Goal: Task Accomplishment & Management: Manage account settings

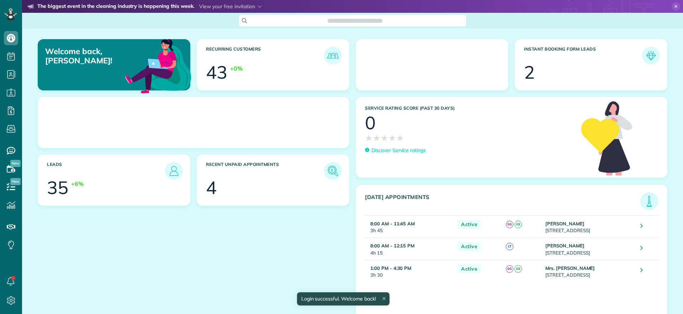
scroll to position [3, 3]
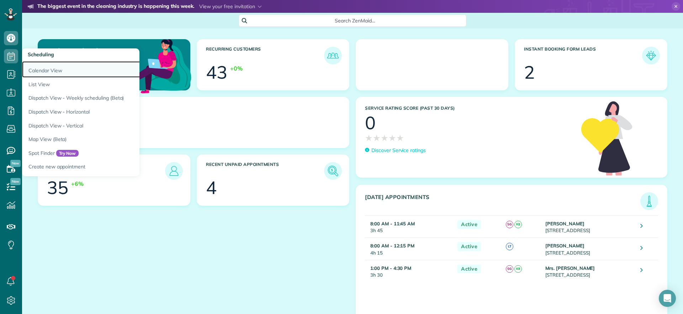
click at [55, 71] on link "Calendar View" at bounding box center [111, 69] width 178 height 16
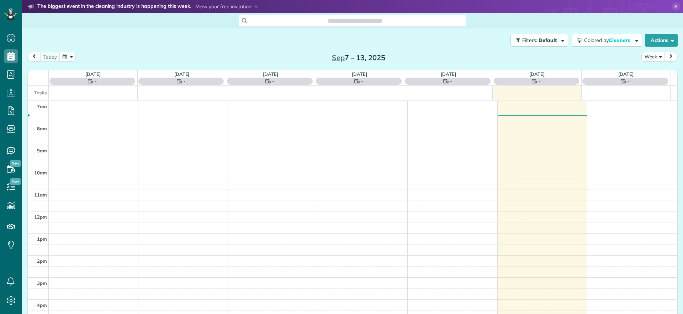
scroll to position [3, 3]
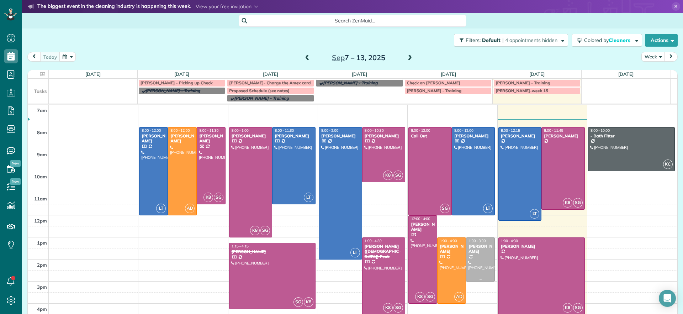
click at [466, 263] on div at bounding box center [480, 259] width 28 height 43
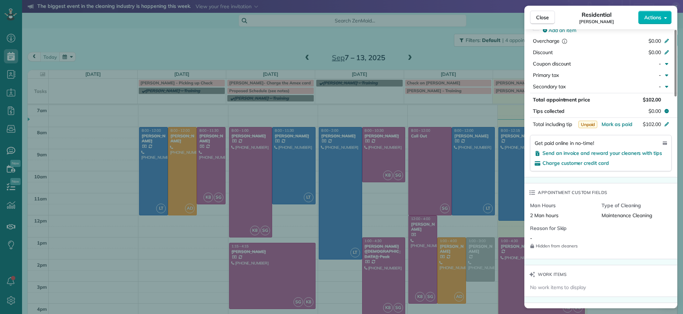
scroll to position [490, 0]
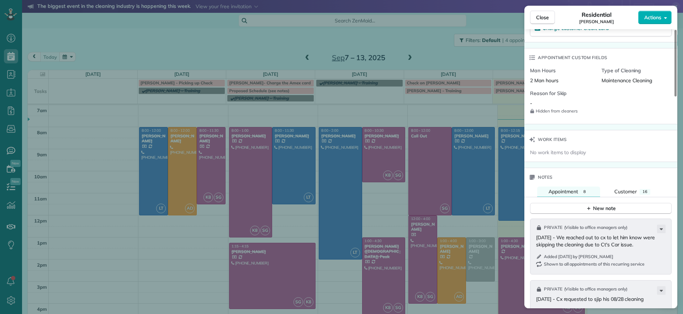
click at [480, 54] on div "Close Residential Lucas English Actions Status Active Lucas English · Open prof…" at bounding box center [341, 157] width 683 height 314
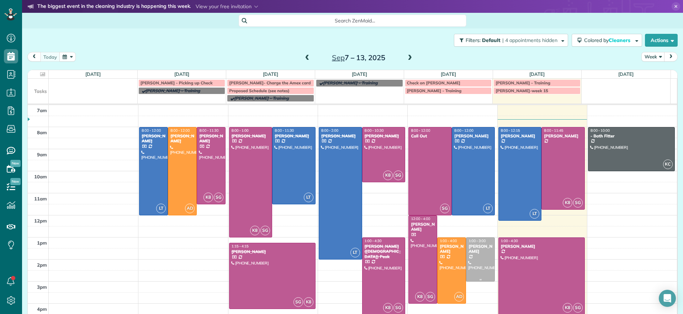
click at [478, 264] on div at bounding box center [480, 259] width 28 height 43
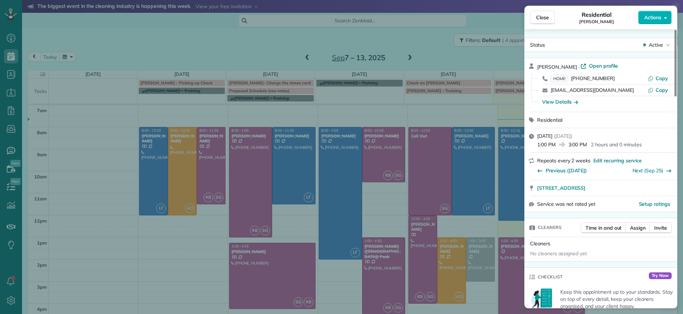
click at [478, 264] on div "Close Residential Lucas English Actions Status Active Lucas English · Open prof…" at bounding box center [341, 157] width 683 height 314
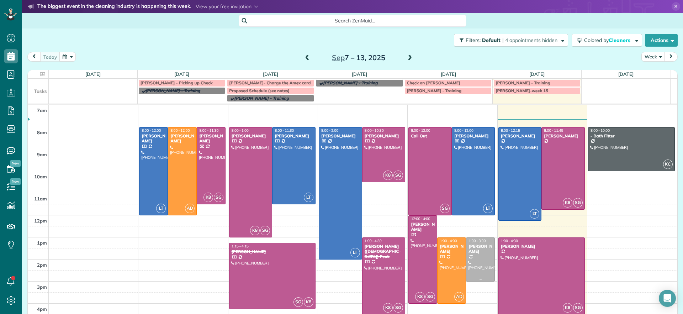
click at [474, 264] on div at bounding box center [480, 259] width 28 height 43
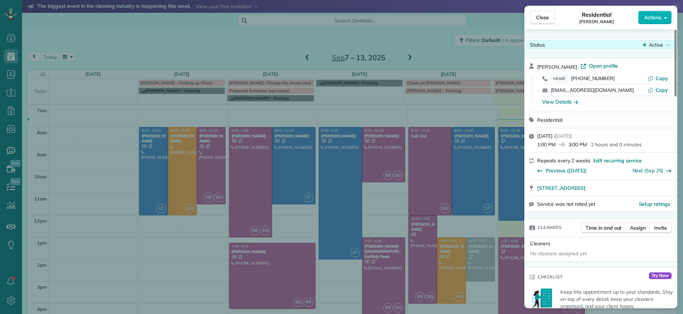
click at [647, 39] on div "Status Active" at bounding box center [601, 44] width 150 height 11
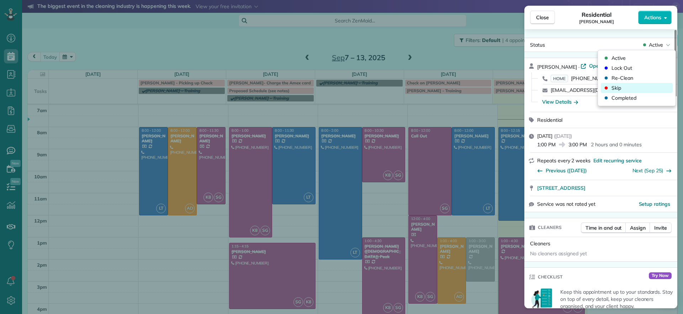
click at [622, 85] on div "Skip" at bounding box center [637, 88] width 72 height 10
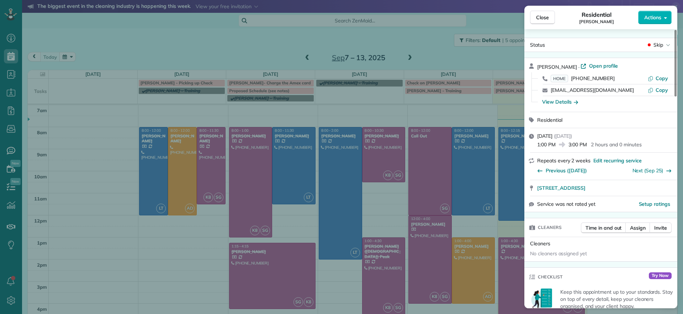
click at [481, 279] on div "Close Residential Lucas English Actions Status Skip Lucas English · Open profil…" at bounding box center [341, 157] width 683 height 314
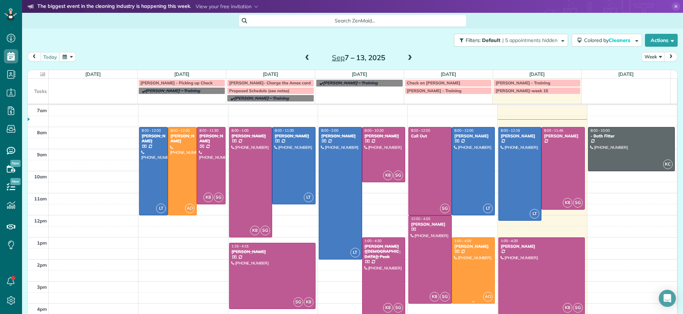
click at [470, 283] on div at bounding box center [473, 270] width 43 height 65
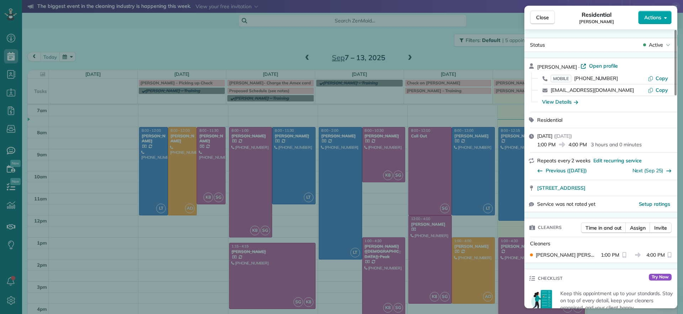
click at [661, 21] on button "Actions" at bounding box center [654, 18] width 33 height 14
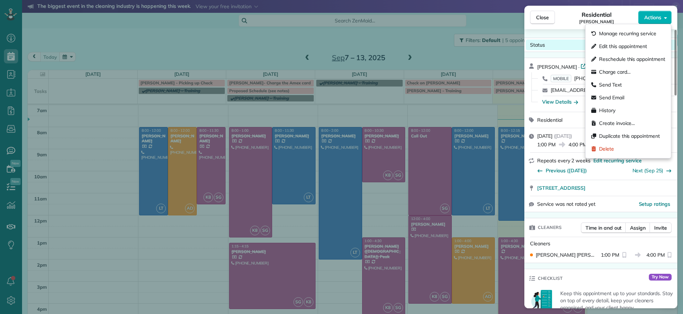
click at [555, 41] on div "Status Active" at bounding box center [601, 44] width 150 height 11
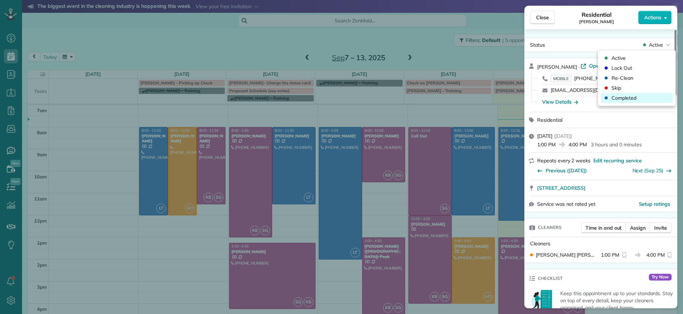
click at [620, 97] on span "Completed" at bounding box center [623, 97] width 25 height 7
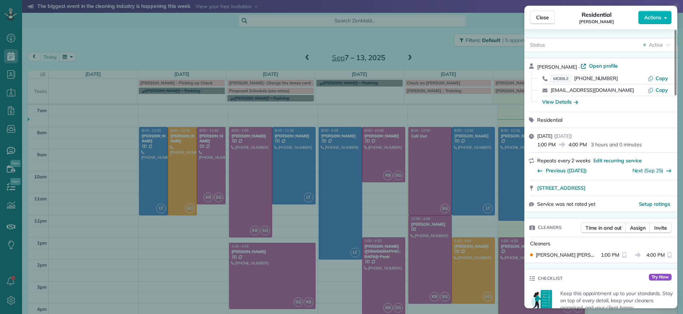
click at [429, 248] on div "Close Residential Deborah Bassett Actions Status Active Deborah Bassett · Open …" at bounding box center [341, 157] width 683 height 314
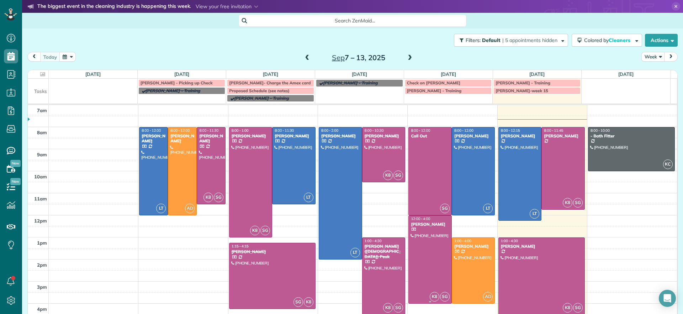
click at [429, 248] on div at bounding box center [430, 258] width 43 height 87
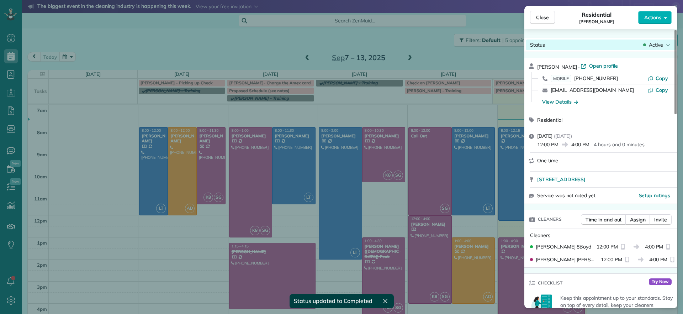
click at [660, 47] on span "Active" at bounding box center [656, 44] width 14 height 7
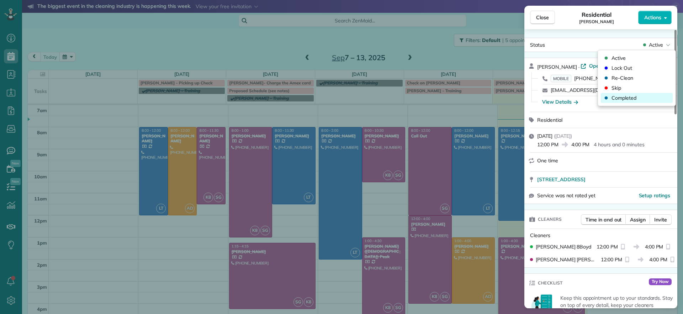
click at [624, 97] on span "Completed" at bounding box center [623, 97] width 25 height 7
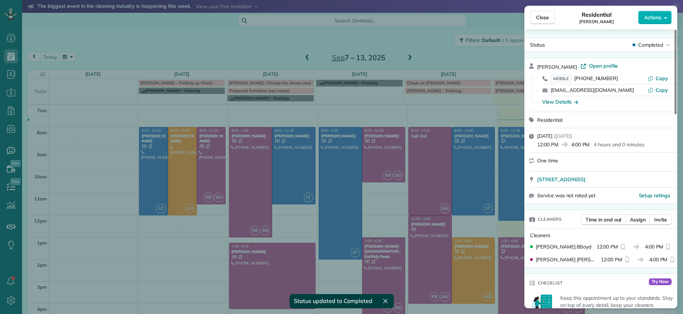
click at [415, 64] on div "Close Residential John Miller Actions Status Completed John Miller · Open profi…" at bounding box center [341, 157] width 683 height 314
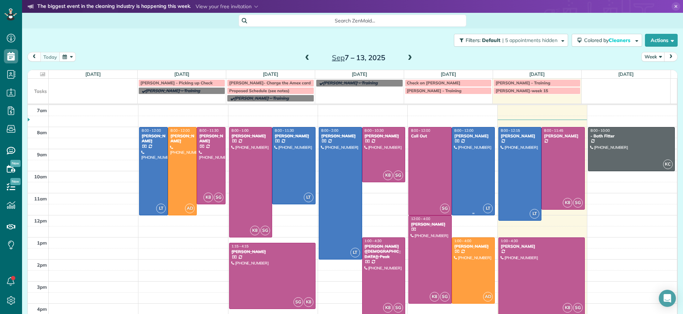
click at [465, 181] on div at bounding box center [473, 170] width 43 height 87
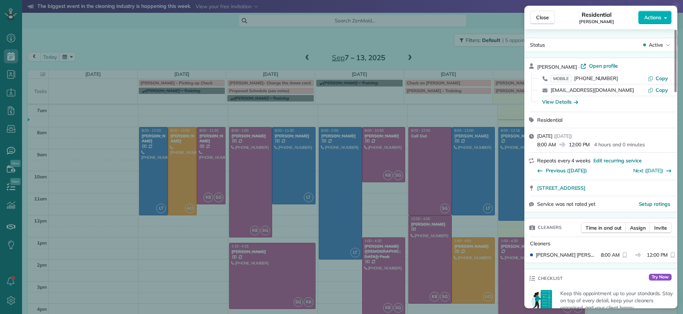
click at [665, 44] on div "Active" at bounding box center [656, 44] width 30 height 7
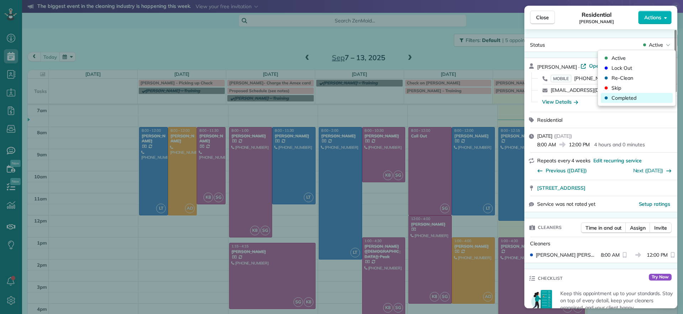
click at [632, 100] on span "Completed" at bounding box center [623, 97] width 25 height 7
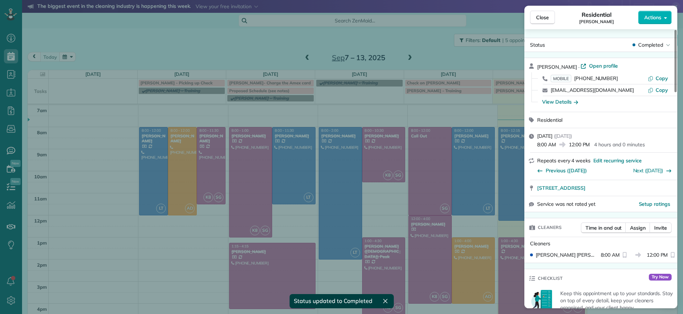
click at [437, 53] on div "Close Residential Sarah Craig Actions Status Completed Sarah Craig · Open profi…" at bounding box center [341, 157] width 683 height 314
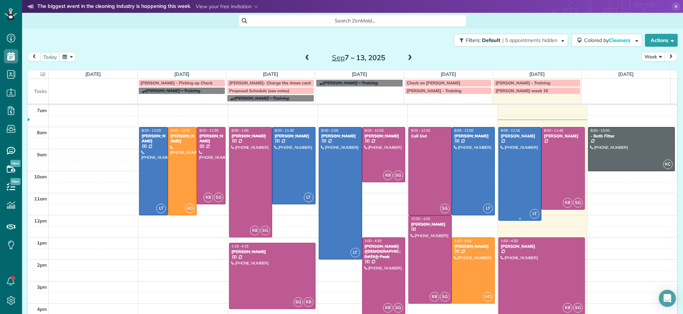
click at [501, 206] on div at bounding box center [520, 173] width 43 height 93
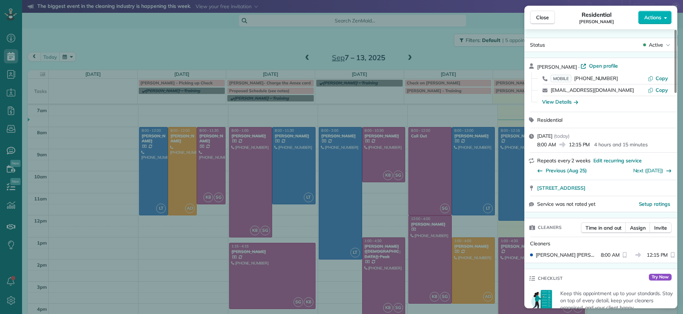
click at [501, 206] on div "Close Residential Lauren Sides Actions Status Active Lauren Sides · Open profil…" at bounding box center [341, 157] width 683 height 314
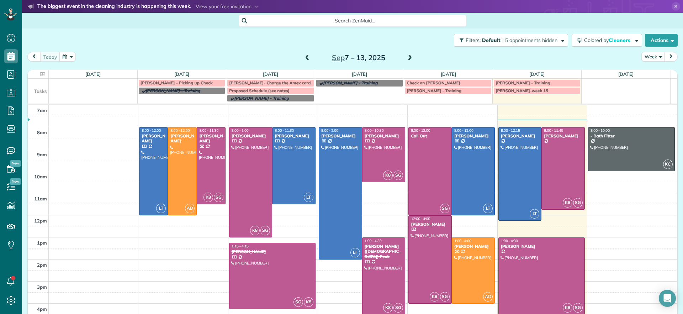
click at [406, 61] on span at bounding box center [410, 58] width 8 height 11
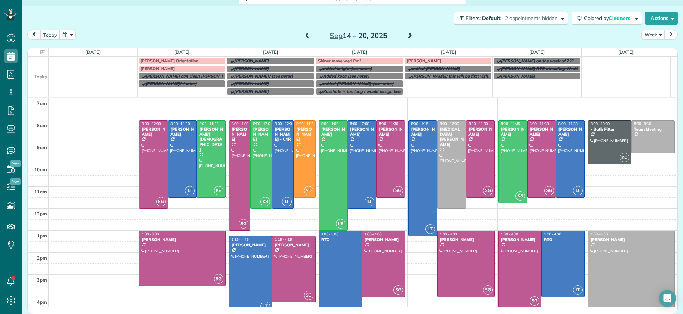
click at [446, 189] on div at bounding box center [451, 164] width 28 height 87
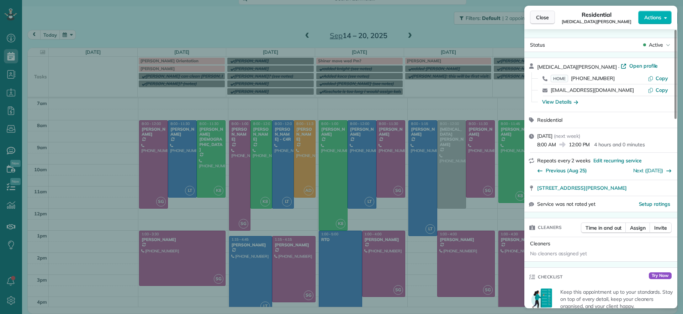
click at [545, 13] on button "Close" at bounding box center [542, 18] width 25 height 14
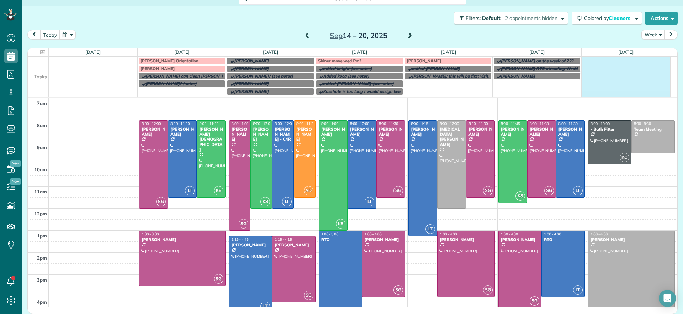
click at [630, 76] on td at bounding box center [625, 76] width 89 height 38
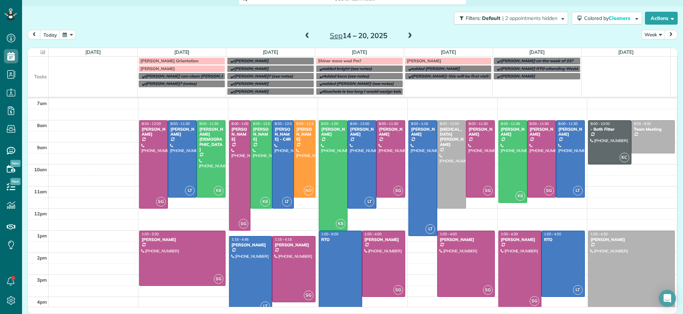
click at [388, 15] on div "**********" at bounding box center [341, 157] width 683 height 314
click at [203, 151] on div at bounding box center [211, 159] width 28 height 76
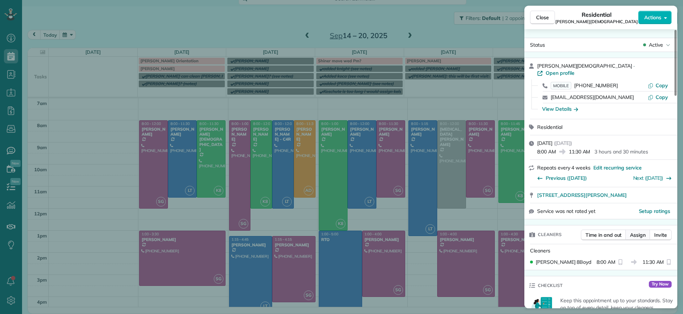
click at [633, 231] on span "Assign" at bounding box center [638, 234] width 16 height 7
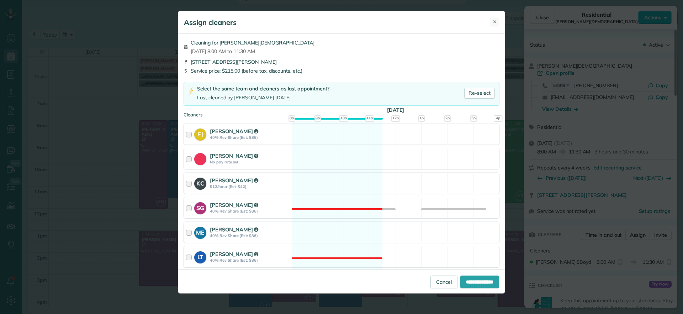
click at [492, 23] on button "✕" at bounding box center [494, 21] width 9 height 9
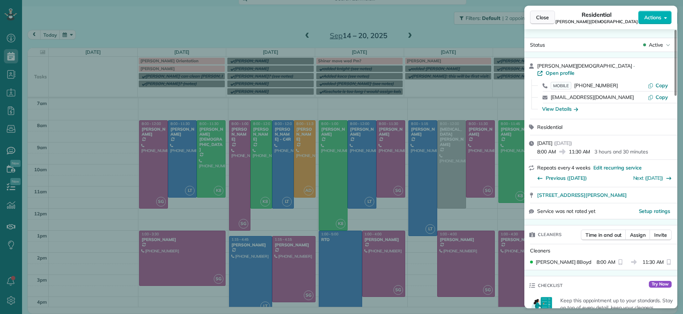
click at [545, 17] on span "Close" at bounding box center [542, 17] width 13 height 7
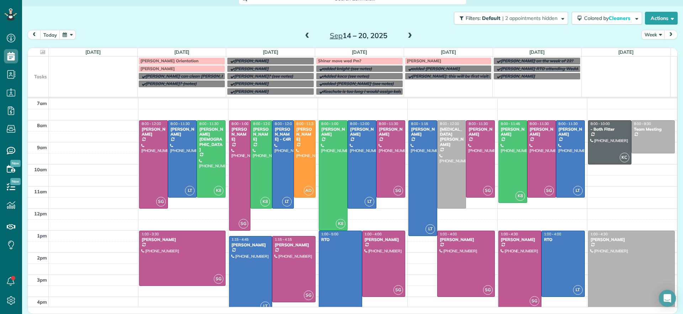
click at [306, 36] on span at bounding box center [307, 36] width 8 height 6
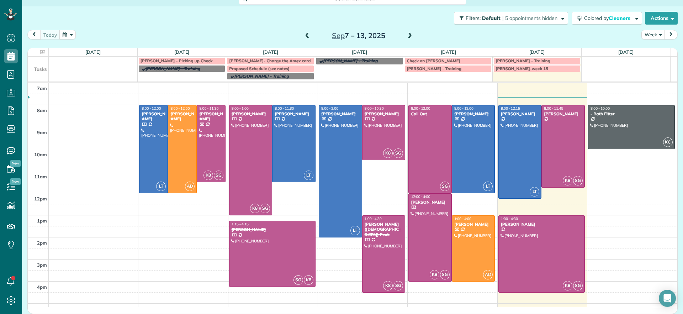
click at [406, 38] on span at bounding box center [410, 36] width 8 height 6
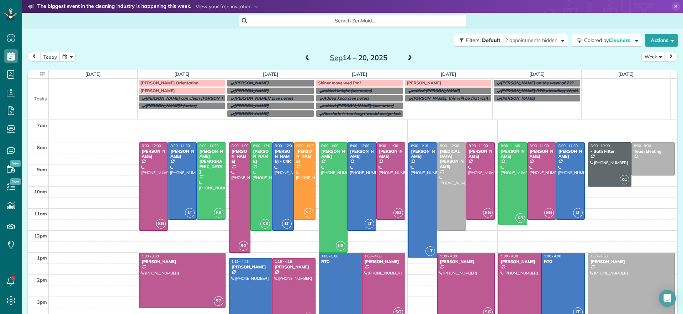
click at [292, 20] on span "Search ZenMaid…" at bounding box center [355, 20] width 216 height 7
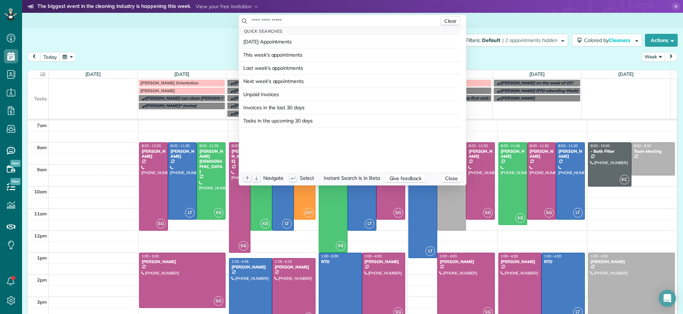
click at [292, 20] on input "text" at bounding box center [345, 20] width 188 height 7
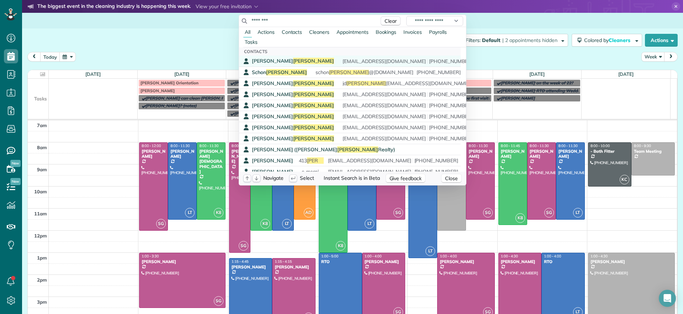
type input "********"
click at [293, 61] on span "Williams" at bounding box center [313, 61] width 41 height 6
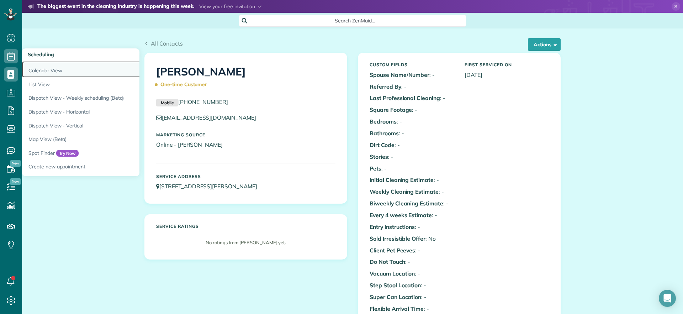
click at [42, 68] on link "Calendar View" at bounding box center [111, 69] width 178 height 16
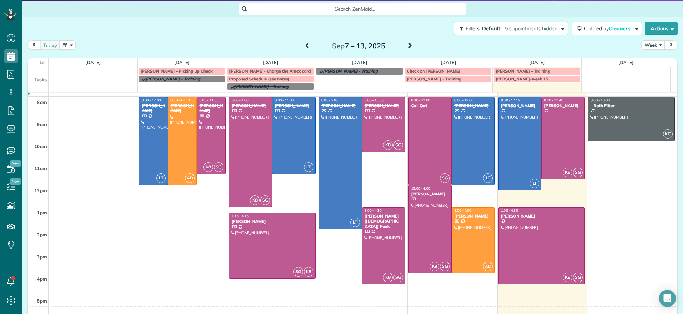
scroll to position [22, 0]
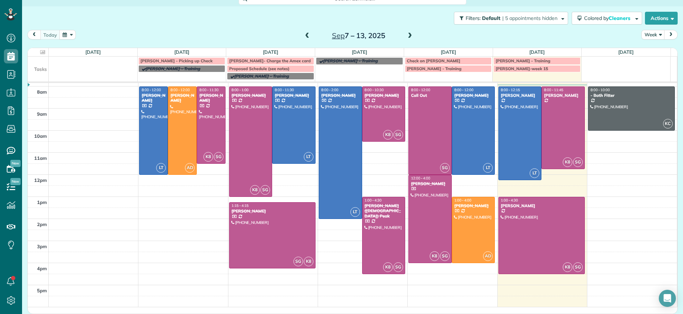
click at [406, 33] on span at bounding box center [410, 36] width 8 height 6
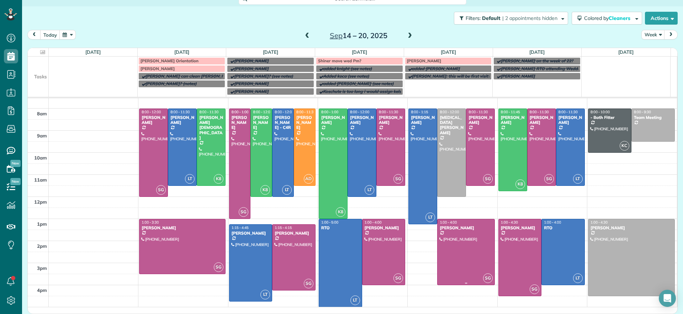
scroll to position [0, 0]
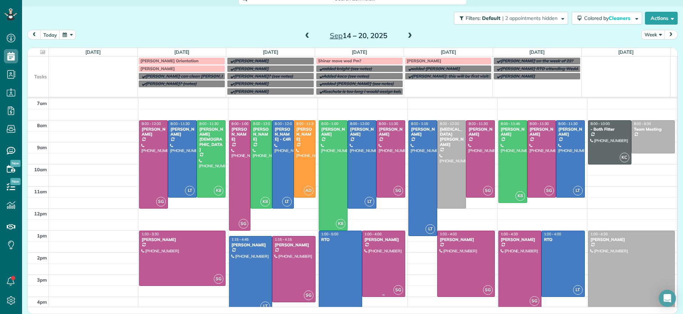
click at [391, 271] on div at bounding box center [383, 263] width 43 height 65
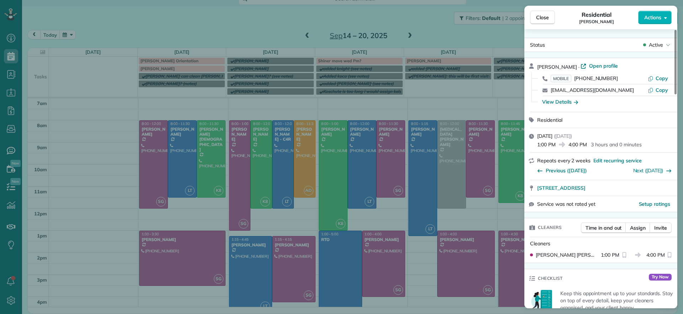
click at [587, 71] on div "Karen Shiner · Open profile MOBILE (804) 539-3135 Copy kcshiner@gmail.com Copy …" at bounding box center [605, 84] width 136 height 45
click at [589, 67] on span "Open profile" at bounding box center [603, 65] width 29 height 7
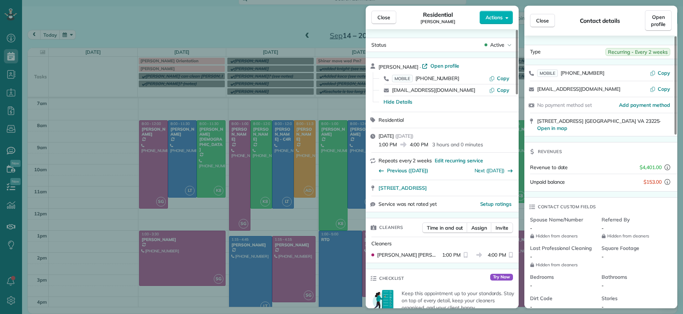
click at [148, 27] on div "Close Residential Karen Shiner Actions Status Active Karen Shiner · Open profil…" at bounding box center [341, 157] width 683 height 314
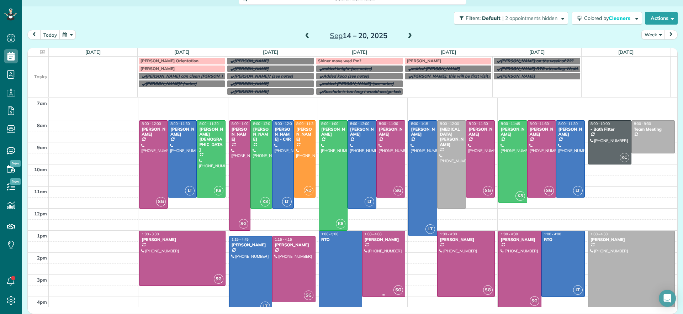
click at [381, 270] on div at bounding box center [383, 263] width 43 height 65
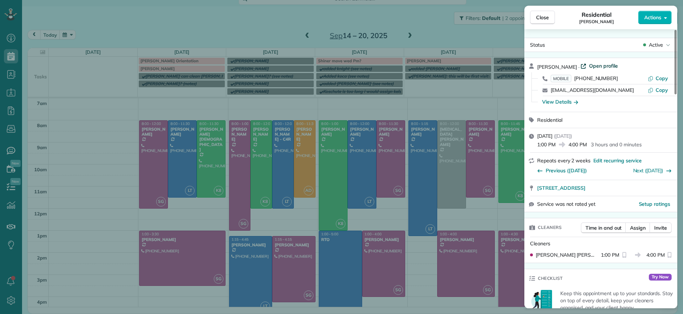
click at [599, 67] on span "Open profile" at bounding box center [603, 65] width 29 height 7
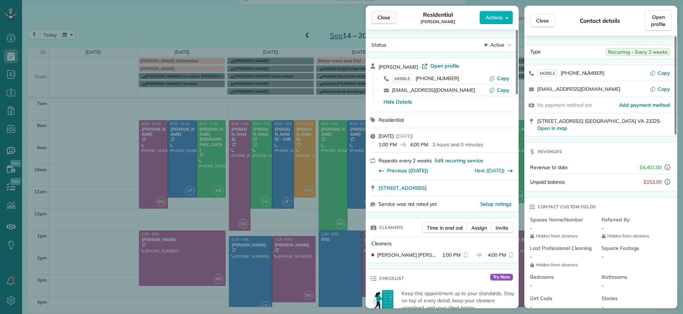
click at [388, 16] on span "Close" at bounding box center [383, 17] width 13 height 7
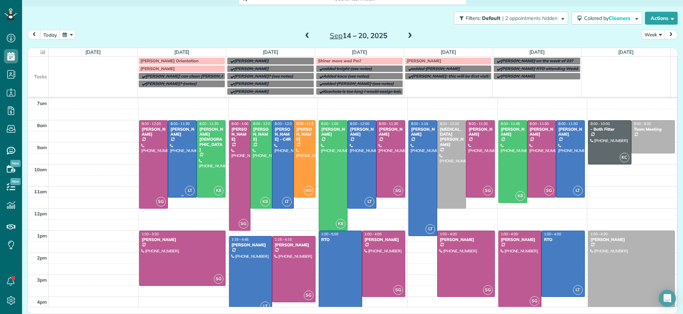
click at [178, 151] on div at bounding box center [182, 159] width 28 height 76
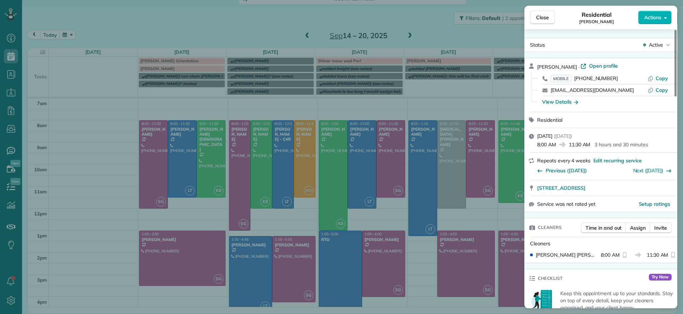
click at [178, 151] on div "Close Residential Galia Moran Actions Status Active Galia Moran · Open profile …" at bounding box center [341, 157] width 683 height 314
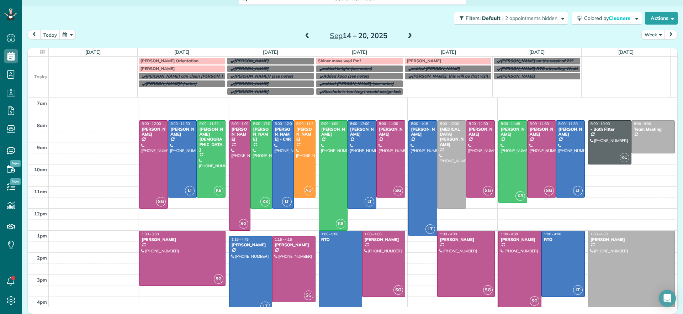
click at [352, 241] on div "RTO" at bounding box center [340, 239] width 39 height 5
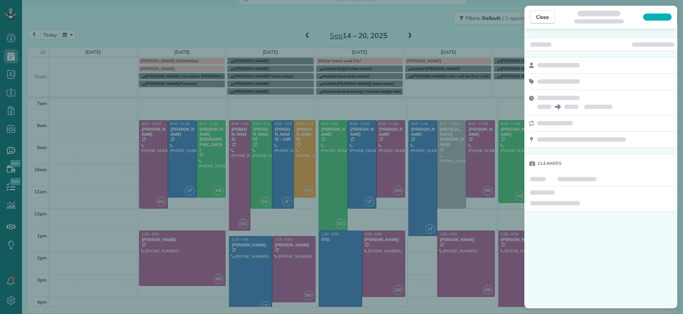
click at [384, 250] on div "Close Cleaners" at bounding box center [341, 157] width 683 height 314
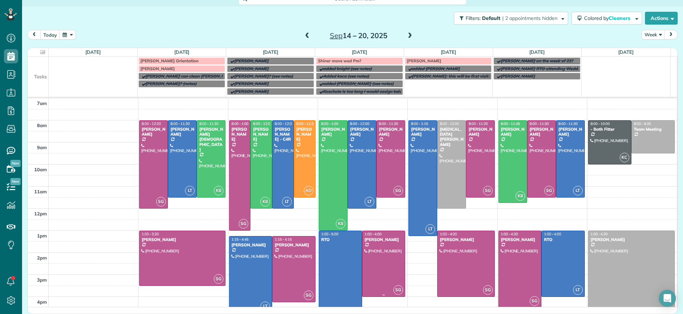
click at [389, 276] on div at bounding box center [383, 263] width 43 height 65
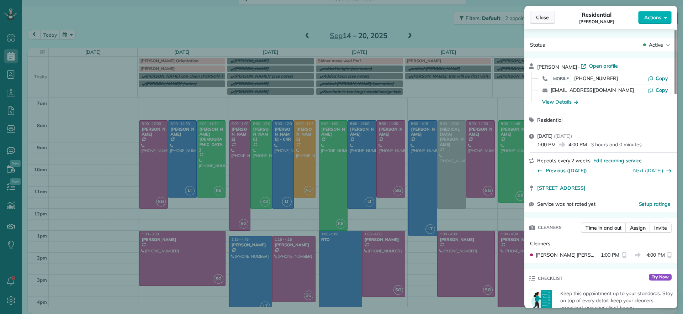
click at [546, 20] on span "Close" at bounding box center [542, 17] width 13 height 7
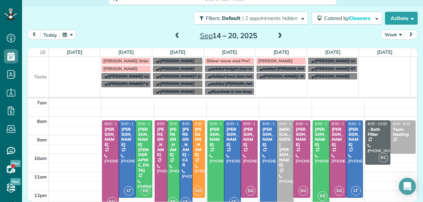
scroll to position [202, 22]
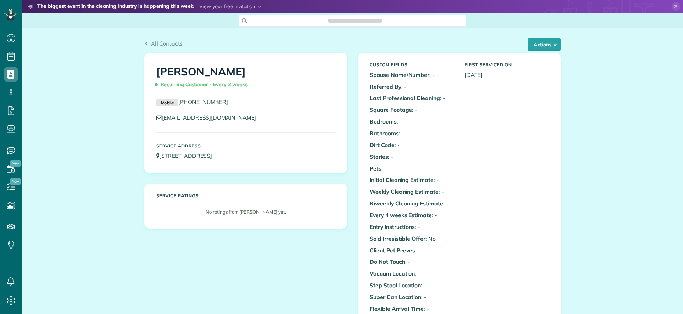
scroll to position [3, 3]
click at [532, 47] on button "Actions" at bounding box center [544, 44] width 33 height 13
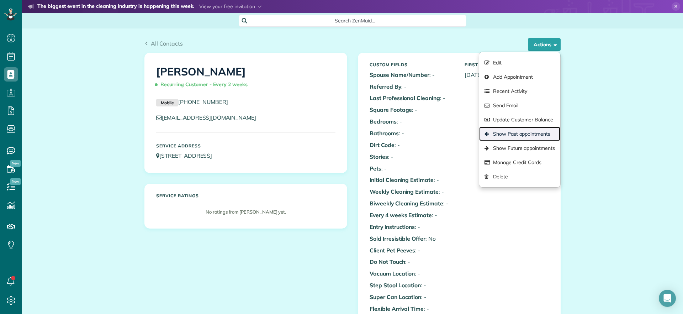
click at [507, 133] on link "Show Past appointments" at bounding box center [519, 134] width 81 height 14
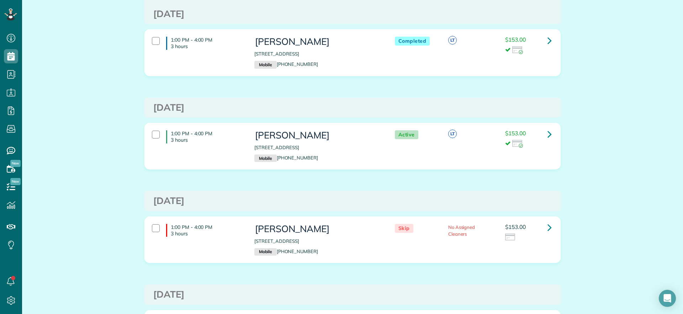
scroll to position [178, 0]
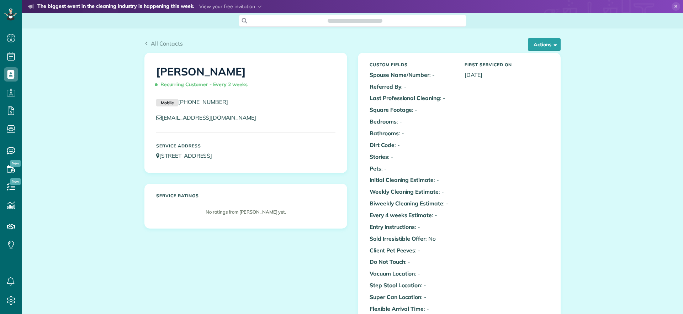
scroll to position [314, 22]
click at [555, 47] on button "Actions" at bounding box center [544, 44] width 33 height 13
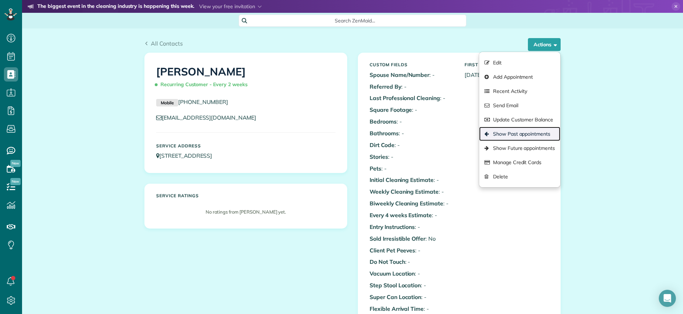
click at [528, 134] on link "Show Past appointments" at bounding box center [519, 134] width 81 height 14
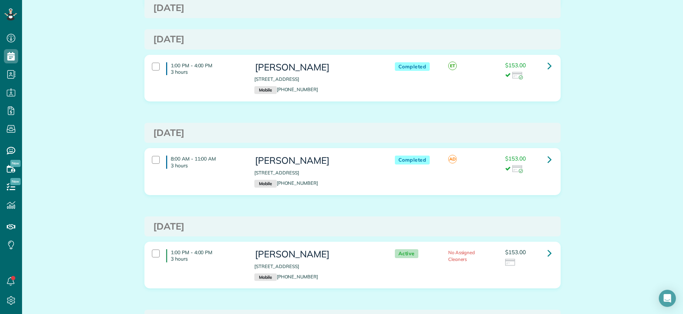
scroll to position [711, 0]
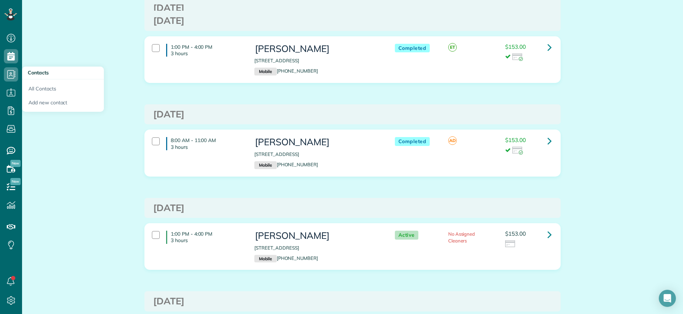
click at [30, 76] on h3 "Contacts" at bounding box center [63, 72] width 82 height 13
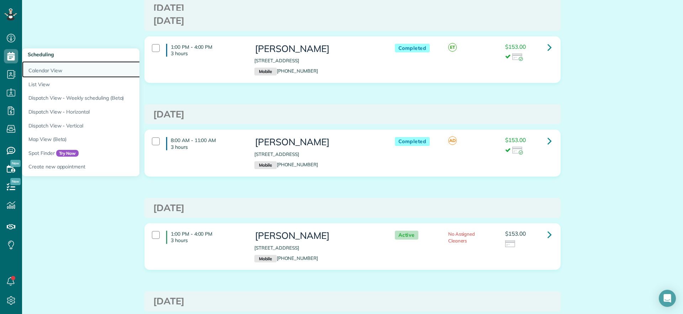
click at [41, 68] on link "Calendar View" at bounding box center [111, 69] width 178 height 16
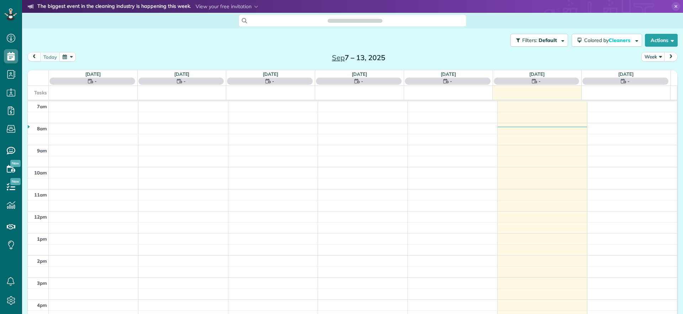
scroll to position [3, 3]
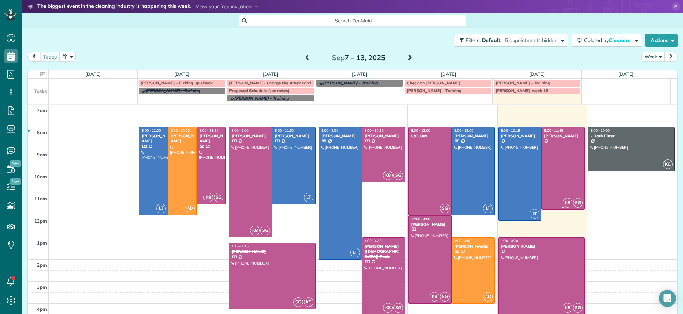
click at [562, 175] on div at bounding box center [563, 168] width 43 height 82
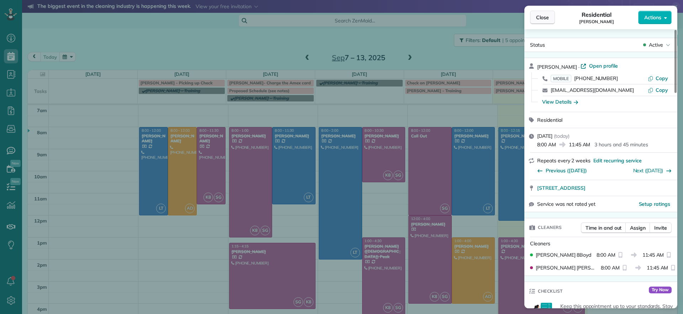
click at [530, 18] on button "Close" at bounding box center [542, 18] width 25 height 14
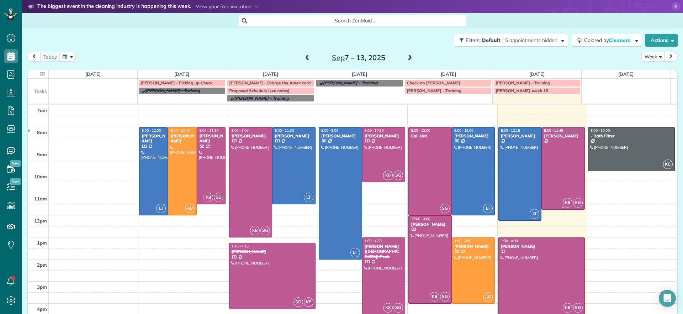
click at [556, 184] on div at bounding box center [563, 168] width 43 height 82
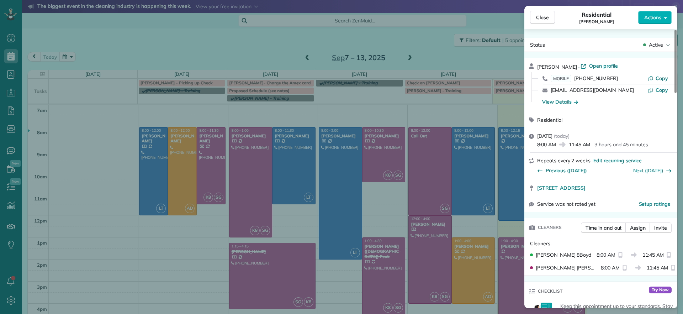
click at [267, 35] on div "Close Residential Jill McCormack Actions Status Active Jill McCormack · Open pr…" at bounding box center [341, 157] width 683 height 314
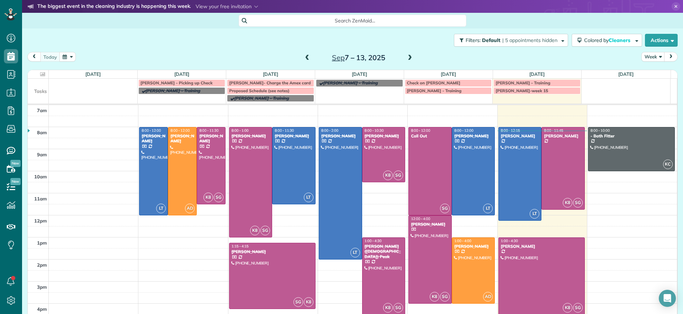
click at [406, 57] on span at bounding box center [410, 58] width 8 height 6
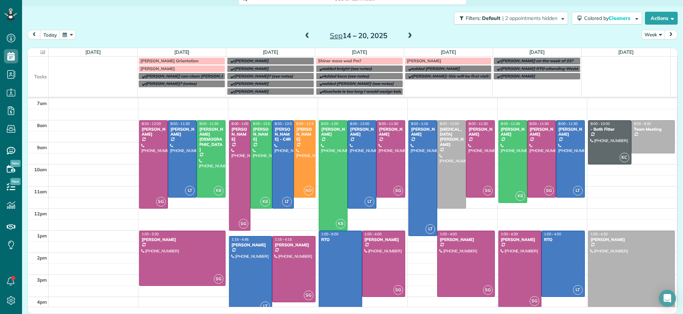
click at [407, 34] on span at bounding box center [410, 36] width 8 height 6
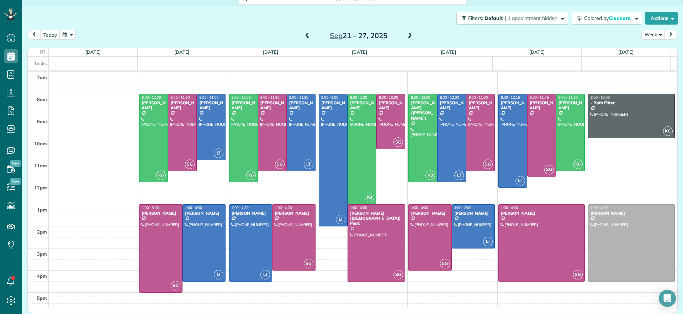
click at [304, 38] on span at bounding box center [307, 36] width 8 height 6
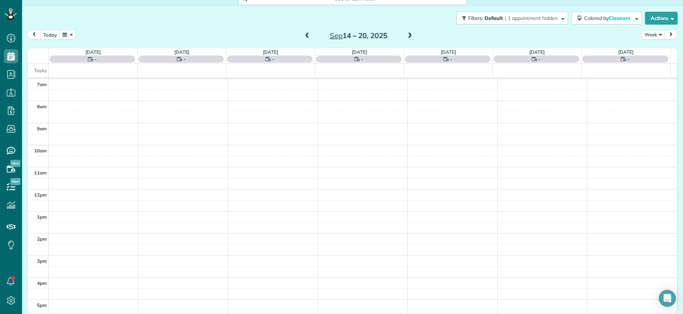
click at [274, 25] on div "Filters: Default | 1 appointment hidden Colored by Cleaners Color by Cleaner Co…" at bounding box center [352, 17] width 661 height 23
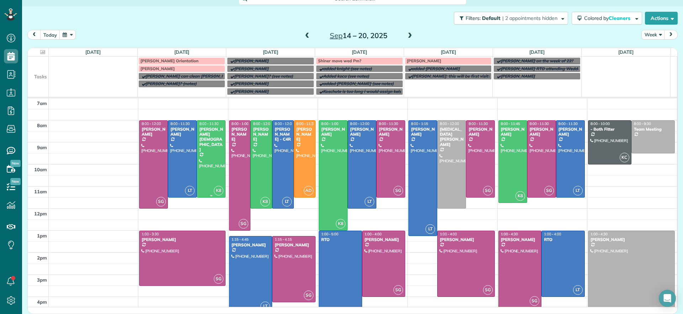
click at [213, 153] on div at bounding box center [211, 159] width 28 height 76
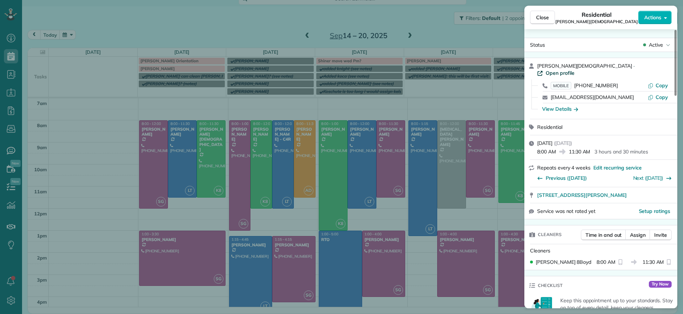
click at [574, 69] on span "Open profile" at bounding box center [559, 72] width 29 height 7
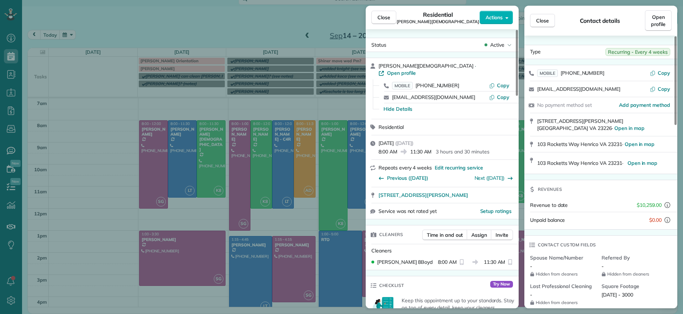
click at [119, 107] on div "Close Residential Tom Gay Actions Status Active Tom Gay · Open profile MOBILE (…" at bounding box center [341, 157] width 683 height 314
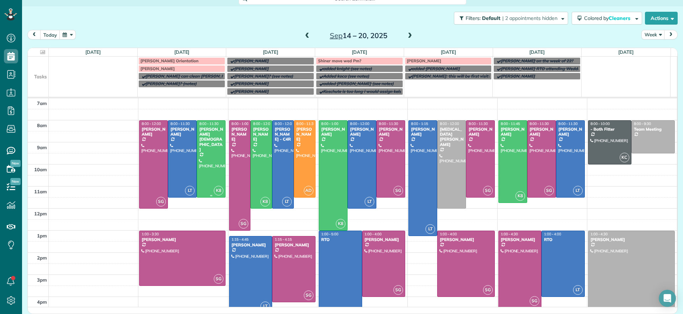
click at [197, 160] on div at bounding box center [211, 159] width 28 height 76
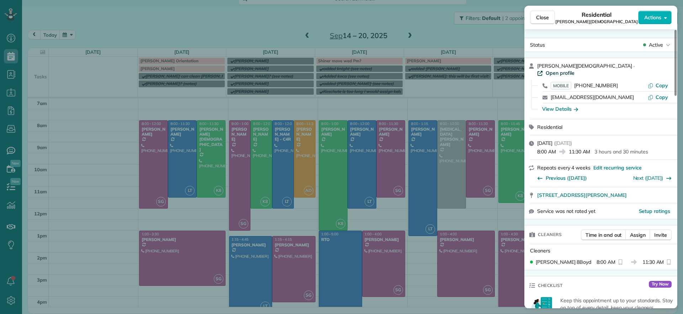
click at [574, 69] on span "Open profile" at bounding box center [559, 72] width 29 height 7
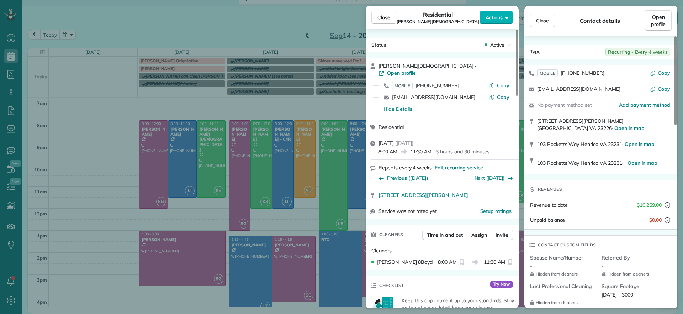
click at [40, 71] on div "Close Residential Tom Gay Actions Status Active Tom Gay · Open profile MOBILE (…" at bounding box center [341, 157] width 683 height 314
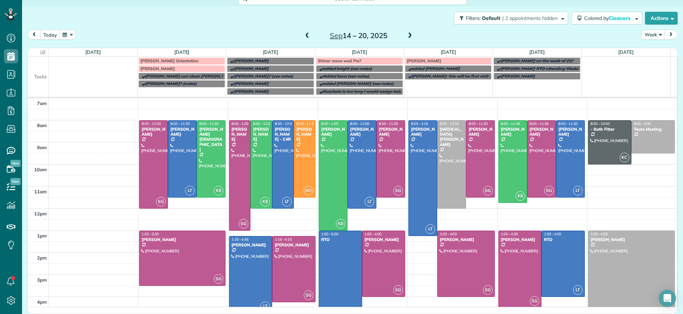
click at [166, 15] on div "Filters: Default | 2 appointments hidden Colored by Cleaners Color by Cleaner C…" at bounding box center [352, 17] width 661 height 23
click at [205, 153] on div at bounding box center [211, 159] width 28 height 76
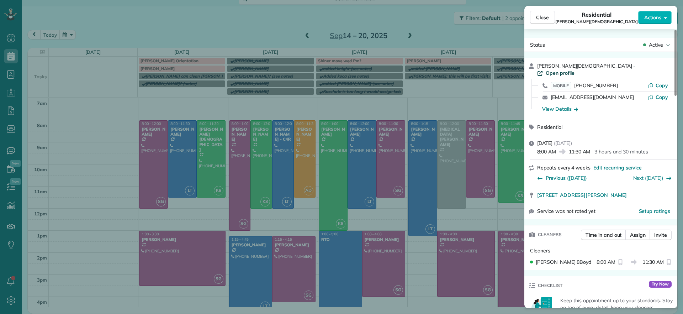
click at [574, 69] on span "Open profile" at bounding box center [559, 72] width 29 height 7
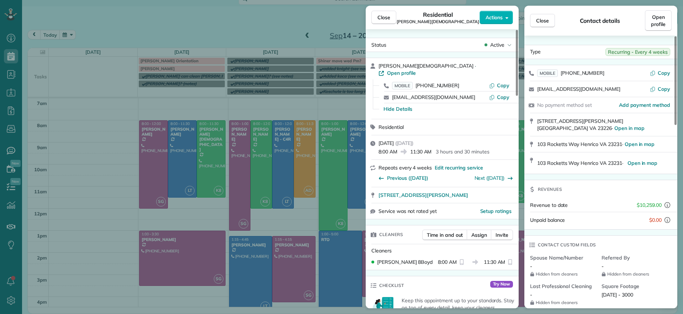
click at [91, 146] on div "Close Residential Tom Gay Actions Status Active Tom Gay · Open profile MOBILE (…" at bounding box center [341, 157] width 683 height 314
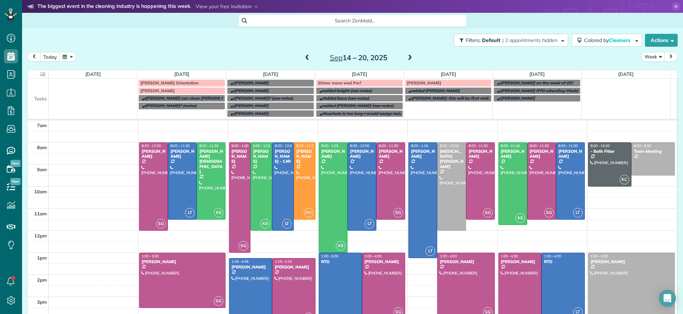
click at [406, 59] on span at bounding box center [410, 58] width 8 height 6
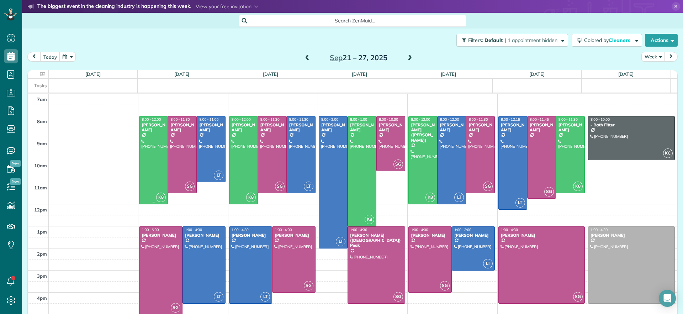
click at [155, 158] on div at bounding box center [153, 159] width 28 height 87
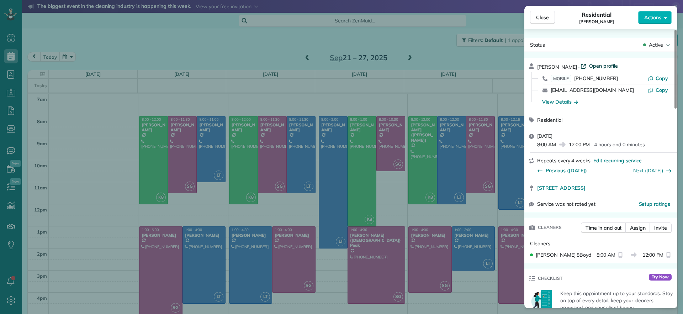
click at [596, 65] on span "Open profile" at bounding box center [603, 65] width 29 height 7
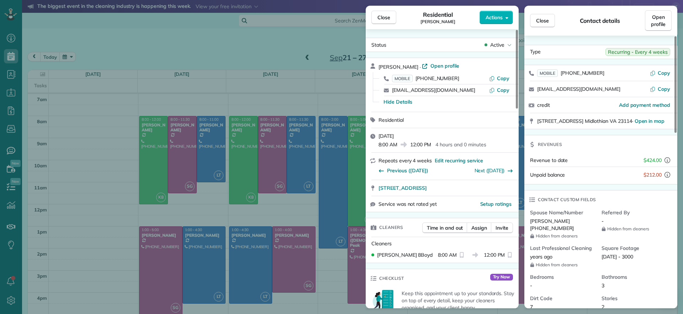
click at [112, 76] on div "Close Residential John Behen Actions Status Active John Behen · Open profile MO…" at bounding box center [341, 157] width 683 height 314
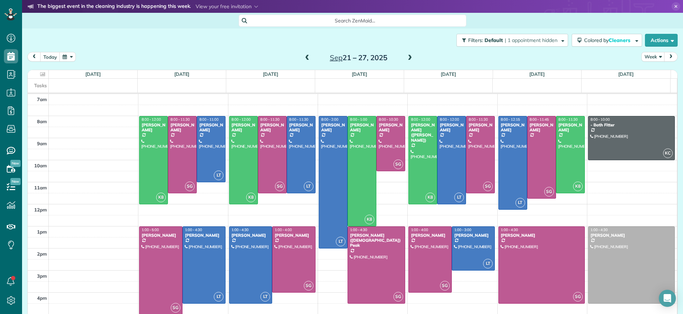
click at [401, 59] on div "Sep 21 – 27, 2025" at bounding box center [359, 57] width 114 height 11
click at [409, 58] on span at bounding box center [410, 58] width 8 height 6
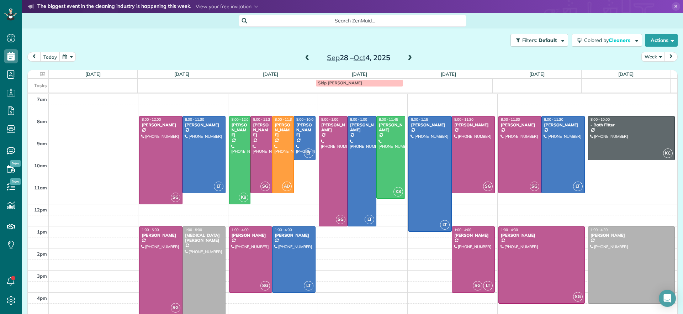
click at [305, 59] on span at bounding box center [307, 58] width 8 height 6
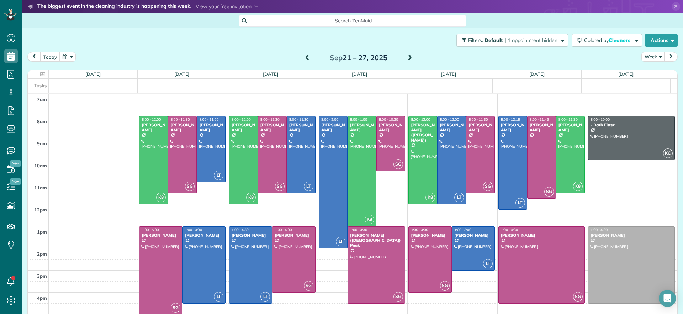
click at [305, 59] on span at bounding box center [307, 58] width 8 height 6
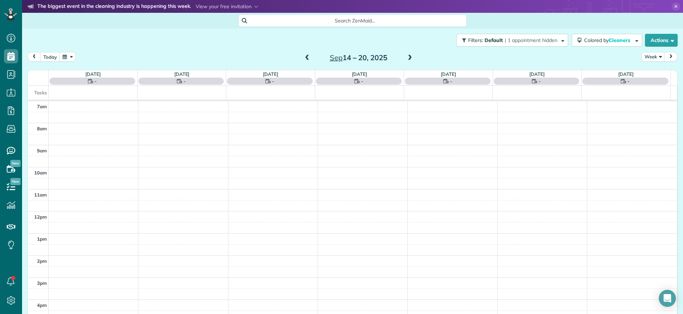
click at [305, 59] on span at bounding box center [307, 58] width 8 height 6
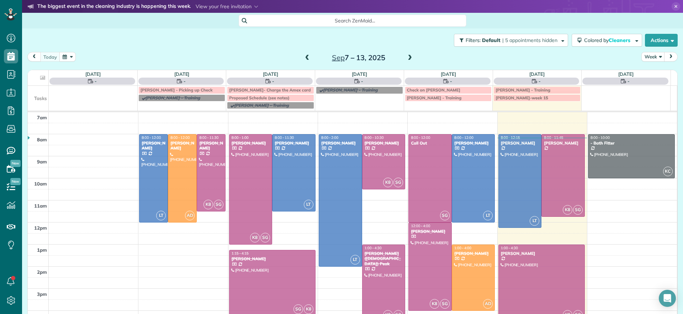
click at [305, 59] on span at bounding box center [307, 58] width 8 height 6
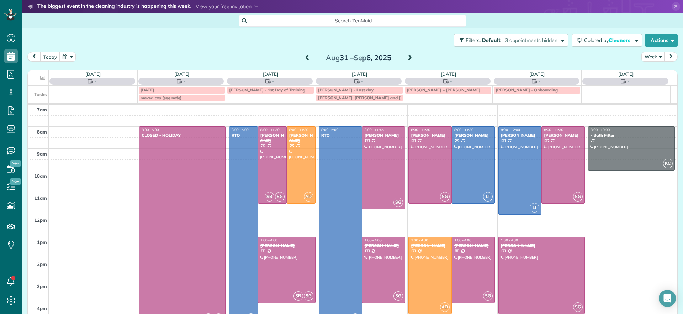
click at [305, 59] on span at bounding box center [307, 58] width 8 height 6
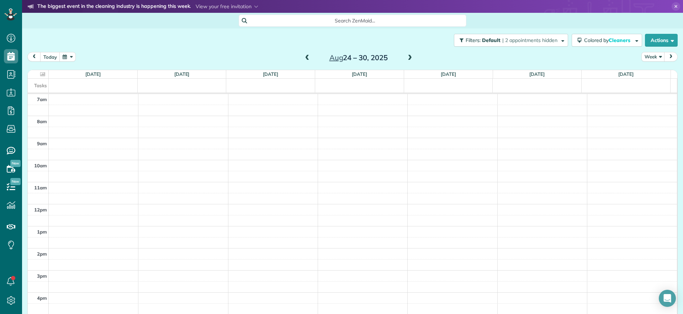
click at [406, 59] on span at bounding box center [410, 58] width 8 height 6
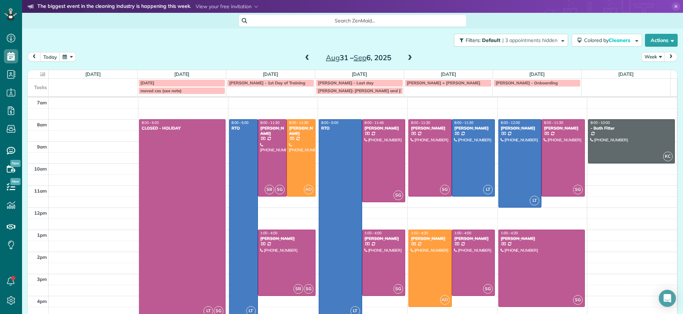
click at [303, 57] on span at bounding box center [307, 58] width 8 height 6
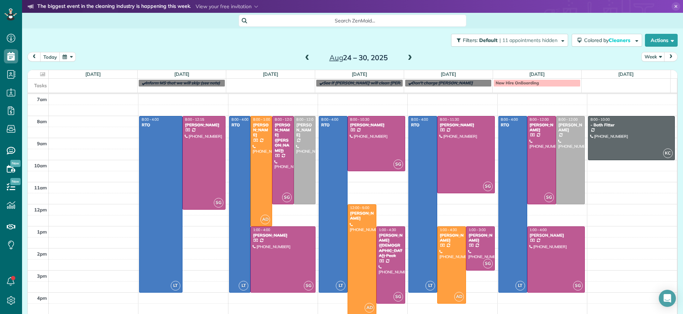
click at [406, 57] on span at bounding box center [410, 58] width 8 height 6
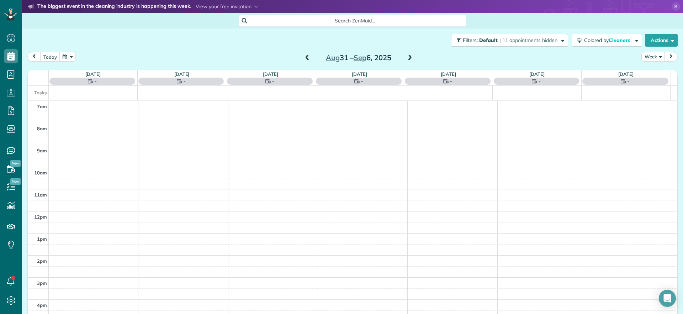
click at [406, 57] on span at bounding box center [410, 58] width 8 height 6
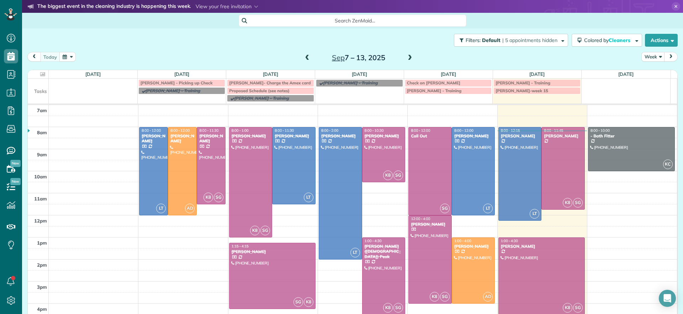
click at [406, 57] on span at bounding box center [410, 58] width 8 height 6
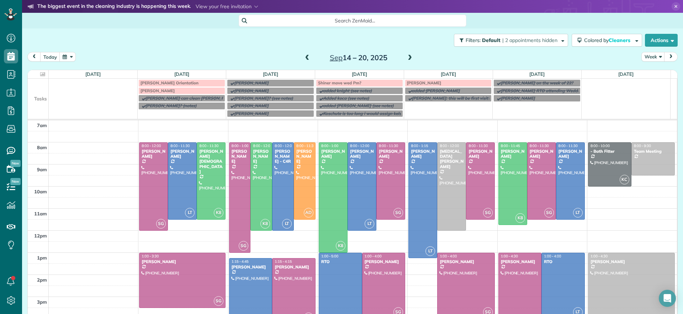
click at [406, 57] on span at bounding box center [410, 58] width 8 height 6
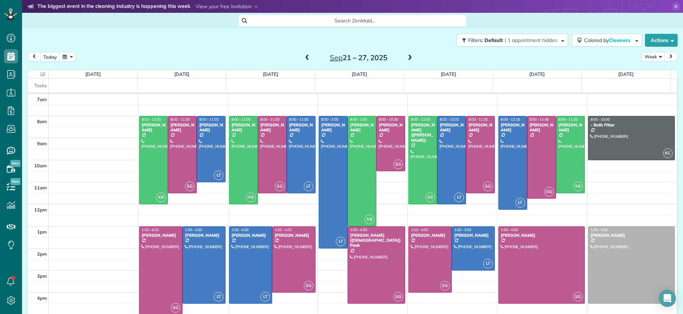
click at [406, 58] on span at bounding box center [410, 58] width 8 height 6
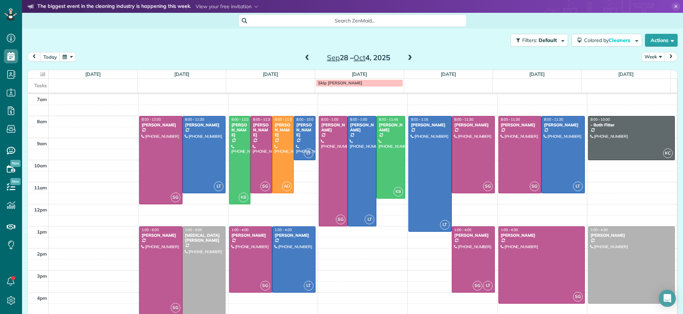
click at [304, 56] on span at bounding box center [307, 58] width 8 height 6
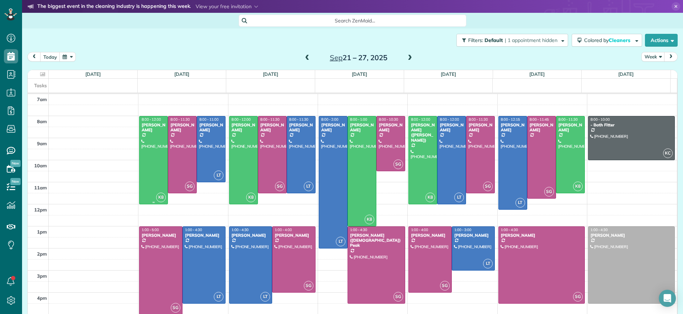
click at [150, 169] on div at bounding box center [153, 159] width 28 height 87
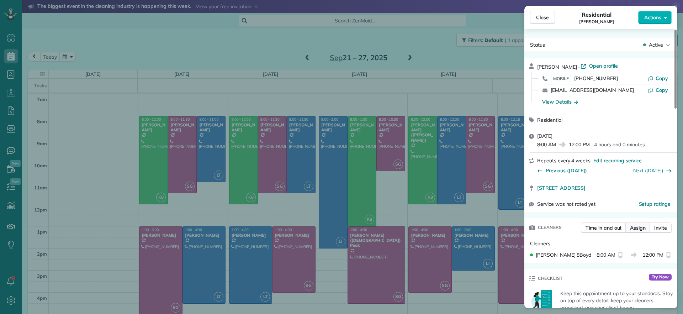
click at [640, 230] on span "Assign" at bounding box center [638, 227] width 16 height 7
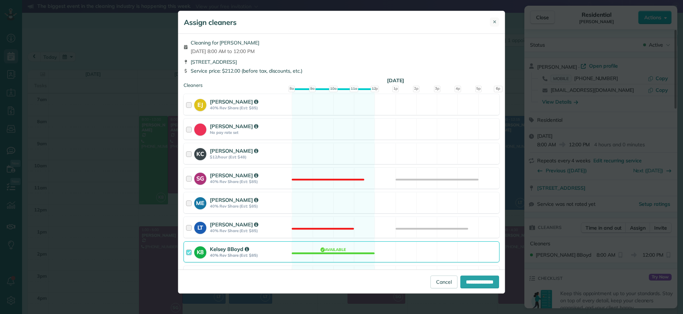
click at [495, 24] on span "✕" at bounding box center [494, 21] width 4 height 7
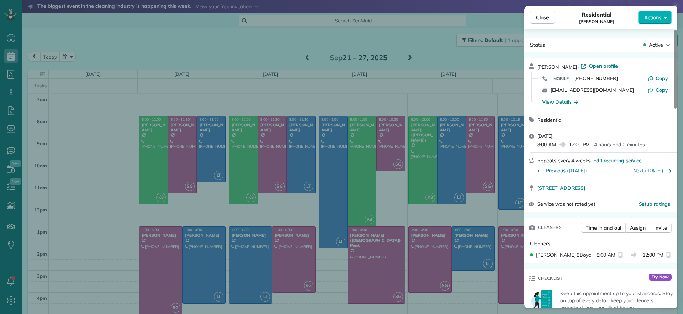
click at [291, 59] on div "Close Residential John Behen Actions Status Active John Behen · Open profile MO…" at bounding box center [341, 157] width 683 height 314
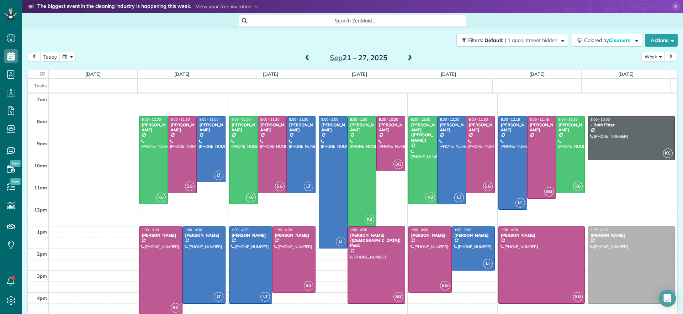
click at [304, 59] on span at bounding box center [307, 58] width 8 height 6
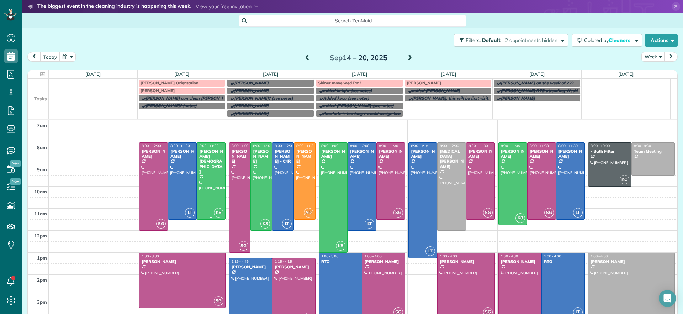
click at [215, 191] on div at bounding box center [211, 181] width 28 height 76
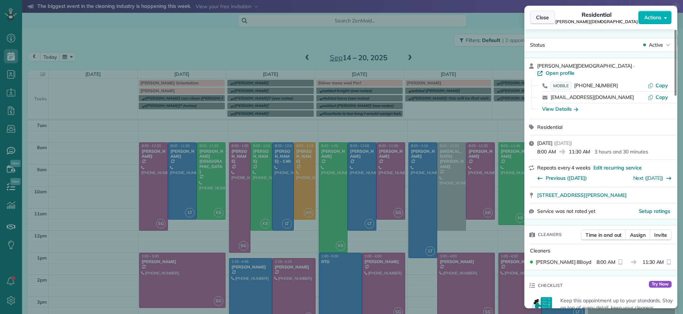
click at [551, 16] on button "Close" at bounding box center [542, 18] width 25 height 14
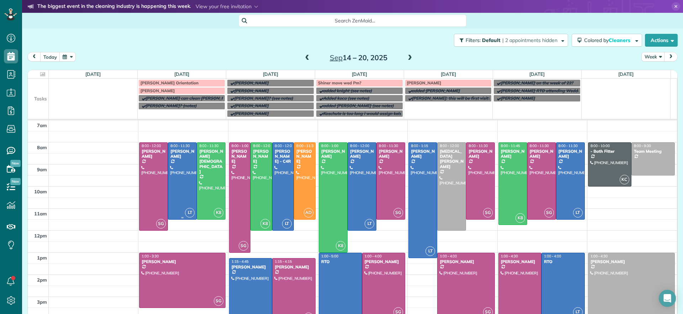
click at [188, 185] on div at bounding box center [182, 181] width 28 height 76
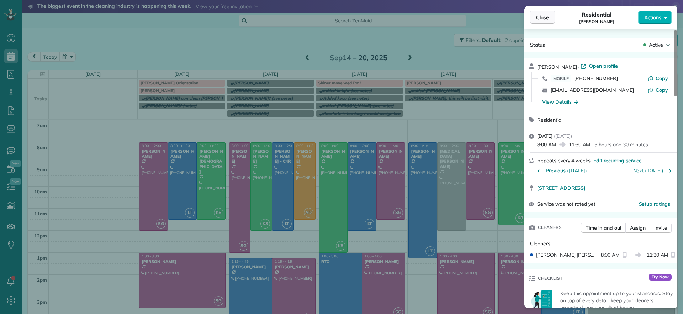
click at [537, 15] on span "Close" at bounding box center [542, 17] width 13 height 7
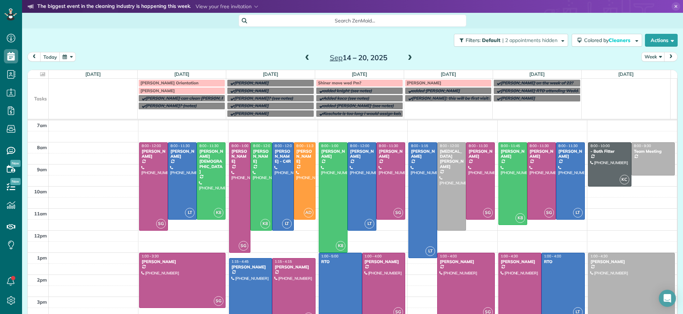
click at [406, 61] on span at bounding box center [410, 58] width 8 height 11
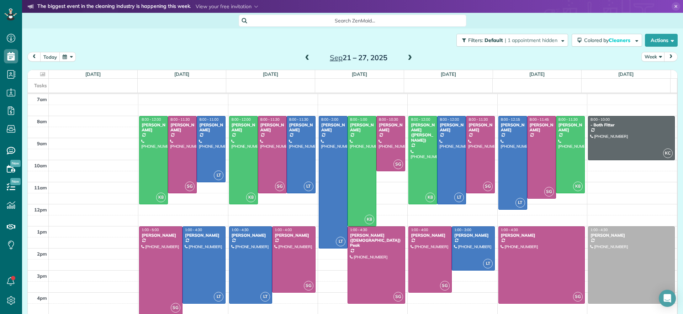
drag, startPoint x: 405, startPoint y: 61, endPoint x: 403, endPoint y: 94, distance: 32.5
click at [403, 94] on div "today Week Sep 21 – 27, 2025 Sun 9/21 No Appointments Mon 9/22 18 Man Hours 5 A…" at bounding box center [352, 182] width 650 height 260
click at [303, 58] on span at bounding box center [307, 58] width 8 height 6
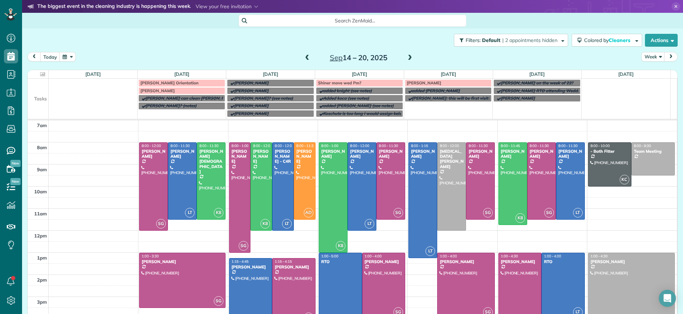
click at [303, 58] on span at bounding box center [307, 58] width 8 height 6
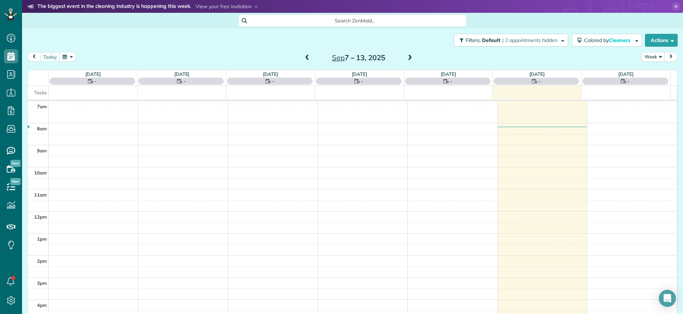
click at [406, 57] on span at bounding box center [410, 58] width 8 height 6
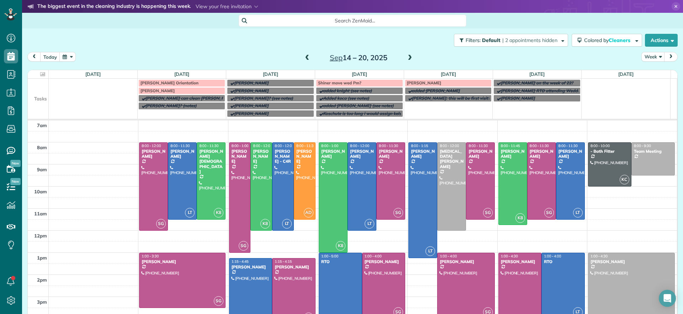
click at [406, 57] on span at bounding box center [410, 58] width 8 height 6
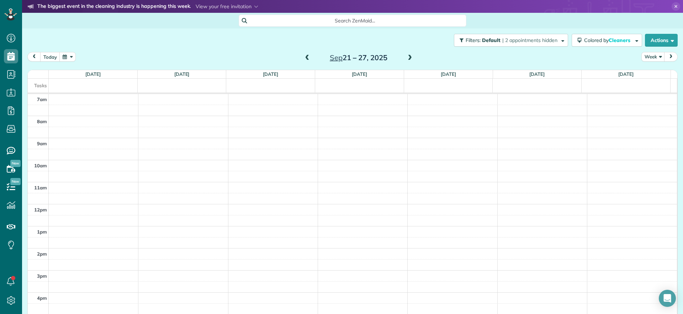
click at [308, 60] on div "Sep 21 – 27, 2025" at bounding box center [359, 57] width 114 height 11
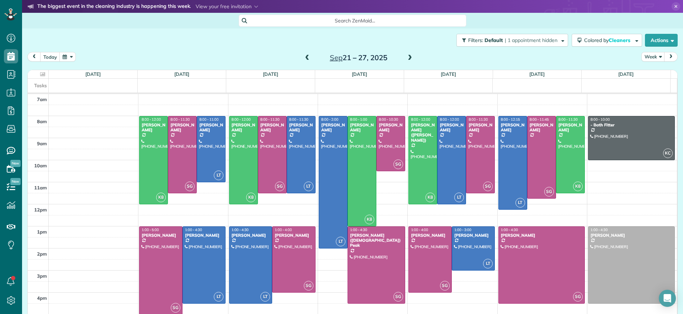
click at [409, 59] on span at bounding box center [410, 58] width 8 height 6
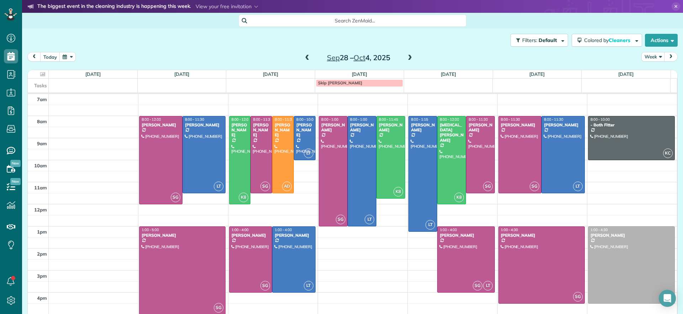
click at [303, 58] on span at bounding box center [307, 58] width 8 height 6
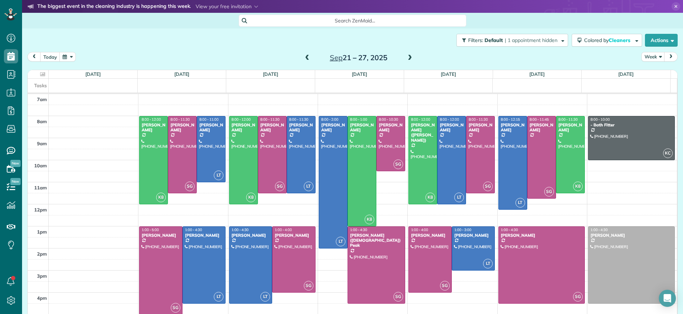
click at [303, 58] on span at bounding box center [307, 58] width 8 height 6
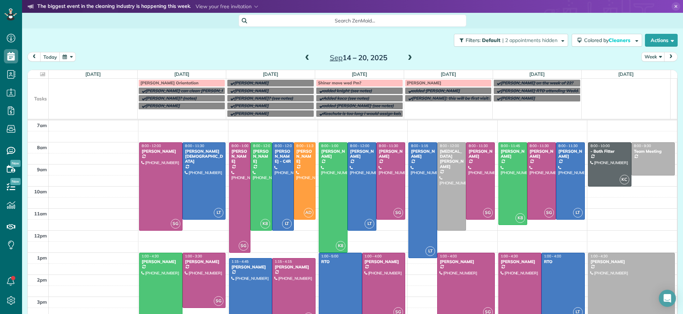
scroll to position [34, 0]
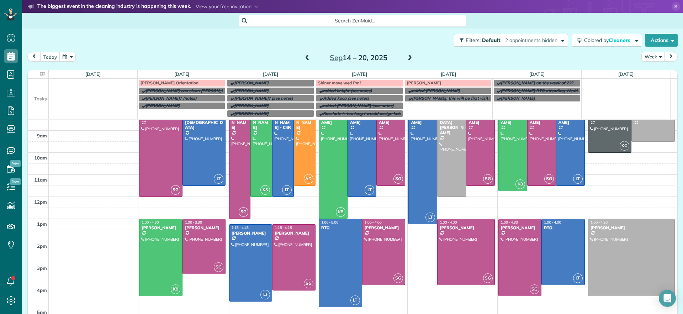
click at [408, 57] on span at bounding box center [410, 58] width 8 height 6
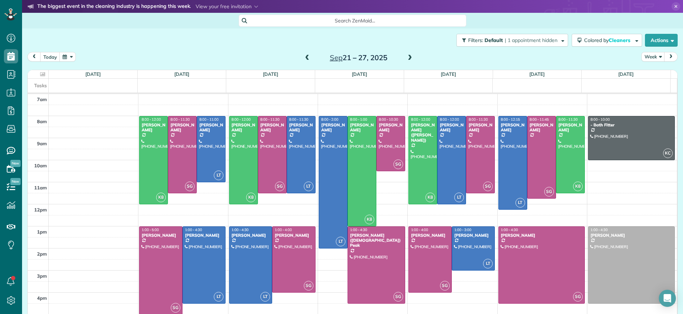
click at [408, 57] on span at bounding box center [410, 58] width 8 height 6
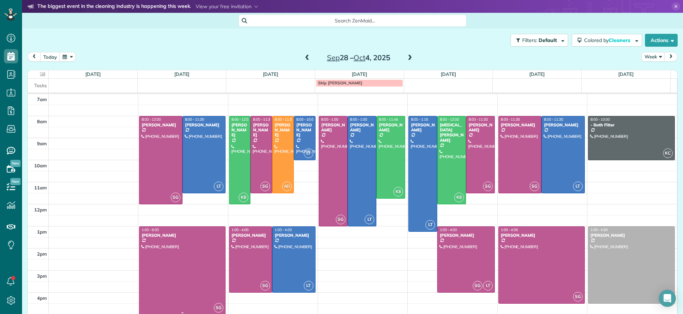
click at [159, 263] on div at bounding box center [182, 269] width 86 height 87
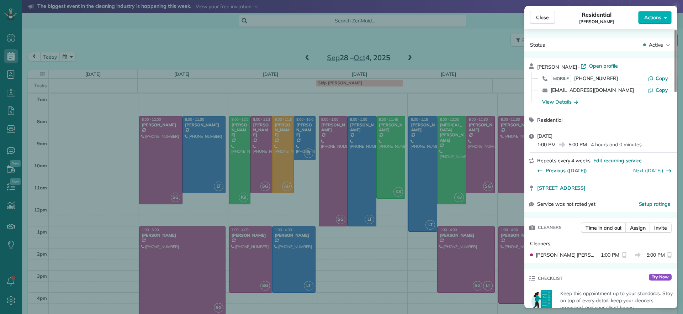
click at [380, 264] on div "Close Residential Sarah Craig Actions Status Active Sarah Craig · Open profile …" at bounding box center [341, 157] width 683 height 314
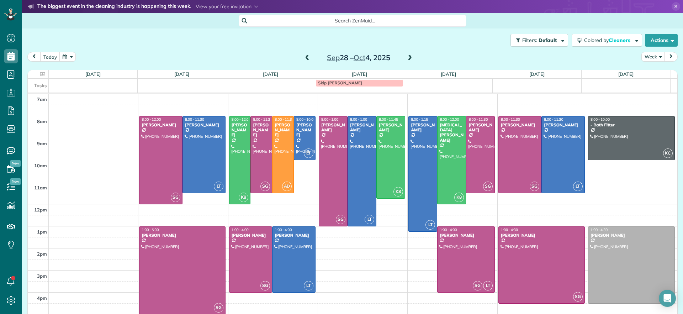
click at [305, 58] on span at bounding box center [307, 58] width 8 height 6
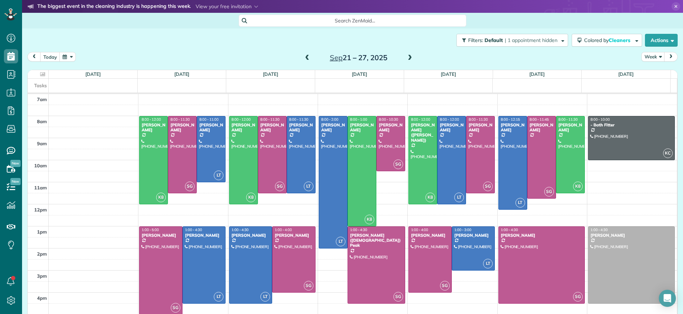
click at [305, 58] on span at bounding box center [307, 58] width 8 height 6
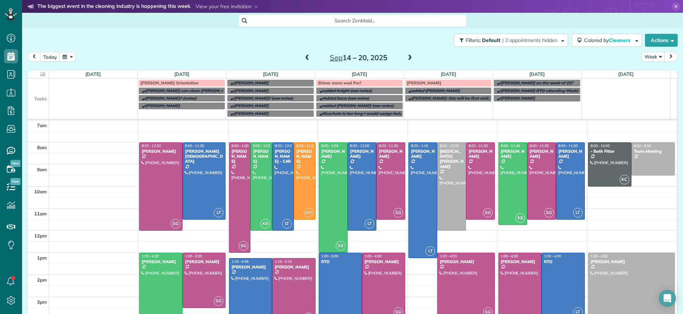
click at [305, 58] on span at bounding box center [307, 58] width 8 height 6
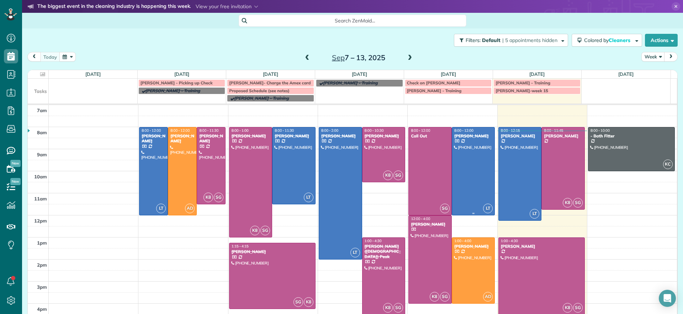
click at [475, 180] on div at bounding box center [473, 170] width 43 height 87
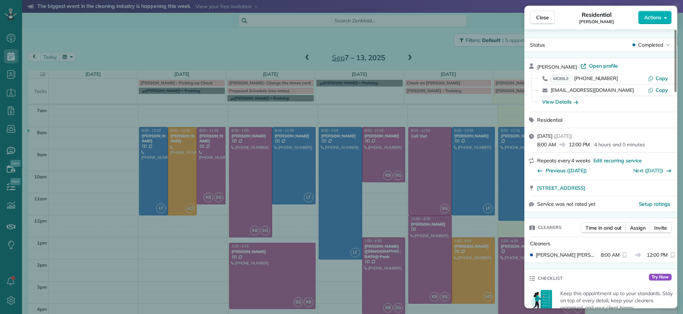
click at [435, 43] on div "Close Residential Sarah Craig Actions Status Completed Sarah Craig · Open profi…" at bounding box center [341, 157] width 683 height 314
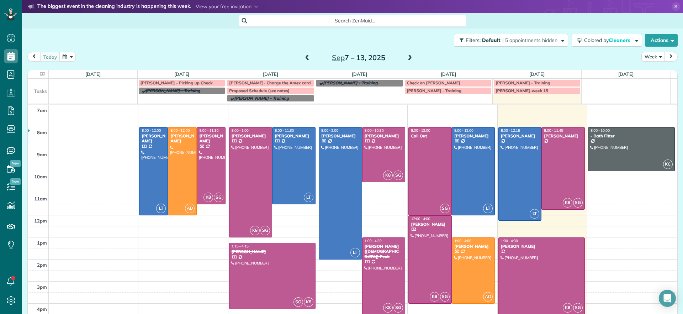
click at [413, 60] on div "today Week Sep 7 – 13, 2025" at bounding box center [352, 58] width 650 height 13
click at [410, 59] on span at bounding box center [410, 58] width 8 height 6
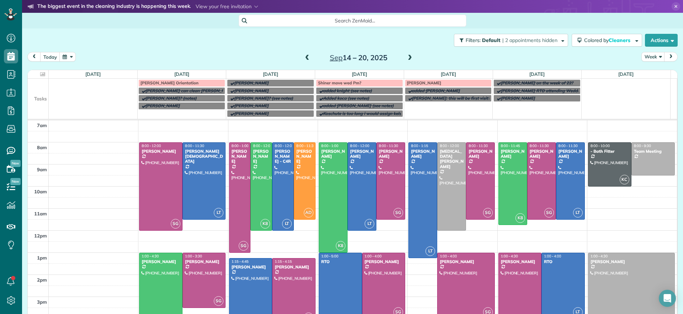
click at [407, 59] on span at bounding box center [410, 58] width 8 height 6
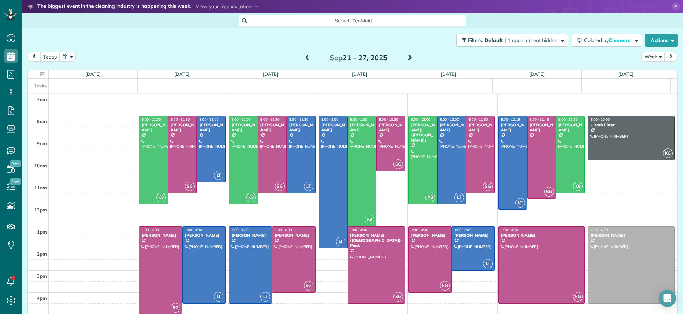
click at [407, 59] on span at bounding box center [410, 58] width 8 height 6
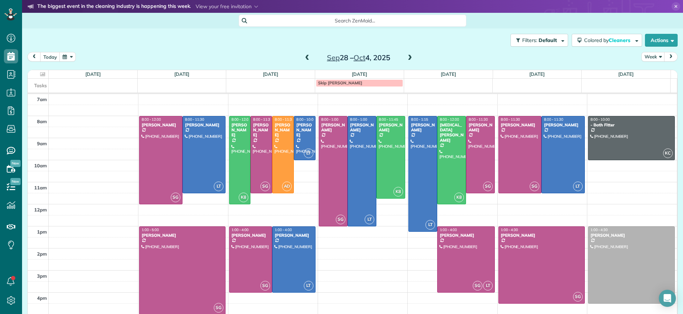
click at [306, 61] on span at bounding box center [307, 58] width 8 height 11
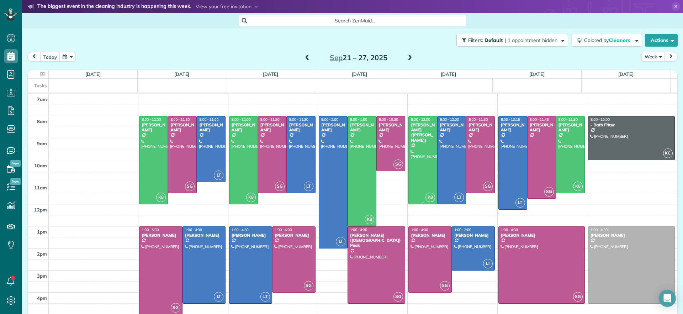
click at [410, 133] on div "Chris Ludwig (Harrison)" at bounding box center [422, 132] width 25 height 21
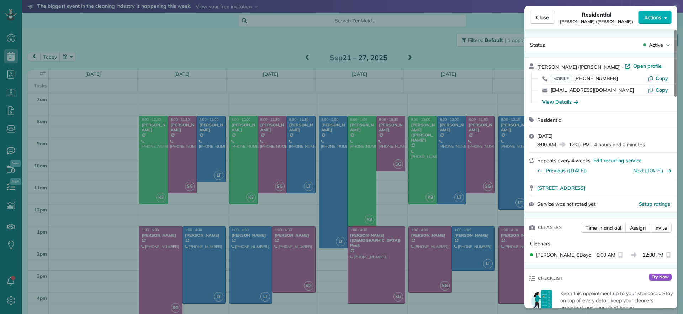
click at [403, 133] on div "Close Residential Chris Ludwig (Harrison) Actions Status Active Chris Ludwig (H…" at bounding box center [341, 157] width 683 height 314
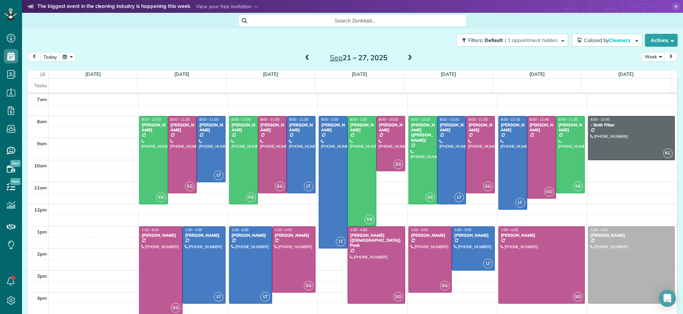
click at [412, 60] on div "today Week Sep 21 – 27, 2025" at bounding box center [352, 58] width 650 height 13
click at [406, 58] on span at bounding box center [410, 58] width 8 height 6
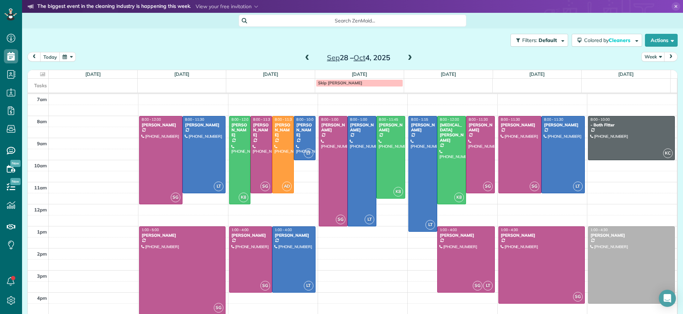
click at [303, 59] on span at bounding box center [307, 58] width 8 height 6
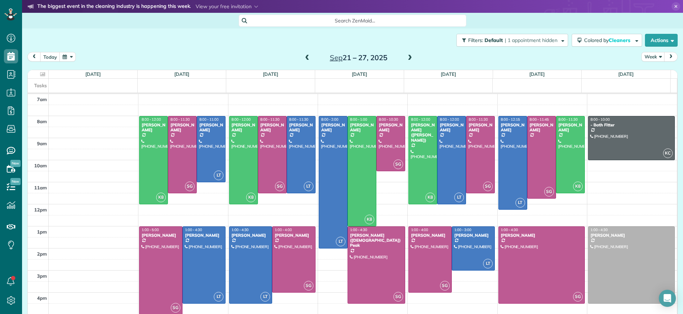
click at [304, 59] on span at bounding box center [307, 58] width 8 height 6
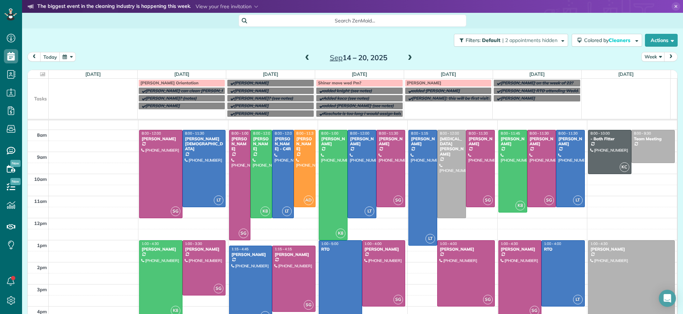
scroll to position [34, 0]
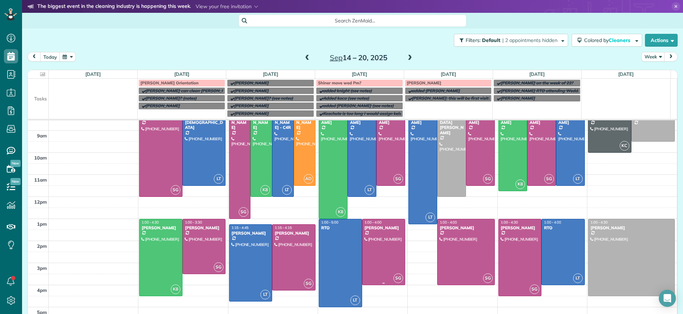
click at [390, 261] on div at bounding box center [383, 251] width 43 height 65
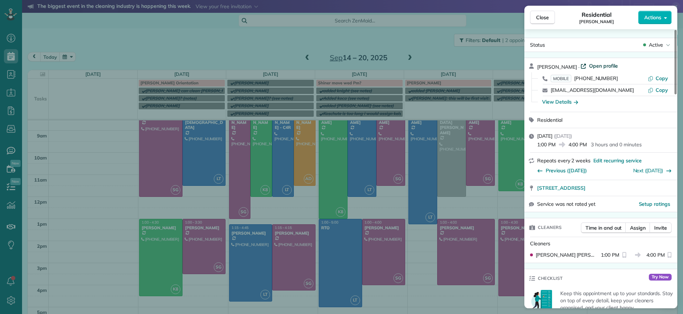
click at [603, 66] on span "Open profile" at bounding box center [603, 65] width 29 height 7
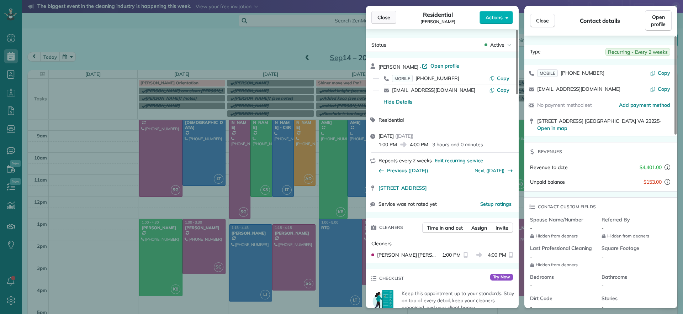
click at [380, 17] on span "Close" at bounding box center [383, 17] width 13 height 7
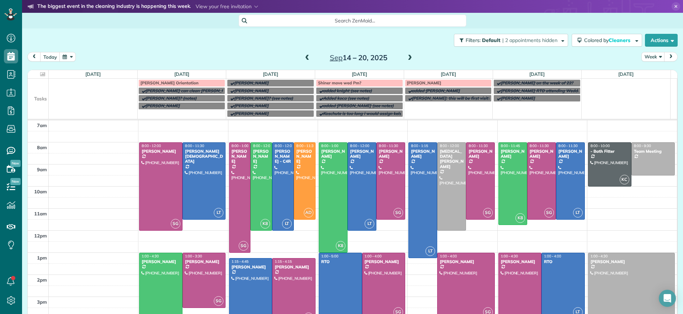
drag, startPoint x: 21, startPoint y: 85, endPoint x: 96, endPoint y: 51, distance: 82.1
click at [96, 51] on div "Dashboard Scheduling Calendar View List View Dispatch View - Weekly scheduling …" at bounding box center [341, 157] width 683 height 314
click at [114, 49] on div "Filters: Default | 2 appointments hidden Colored by Cleaners Color by Cleaner C…" at bounding box center [352, 39] width 661 height 23
click at [406, 61] on span at bounding box center [410, 58] width 8 height 11
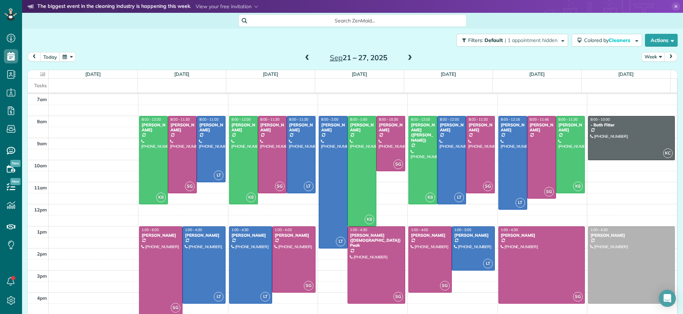
click at [303, 59] on span at bounding box center [307, 58] width 8 height 6
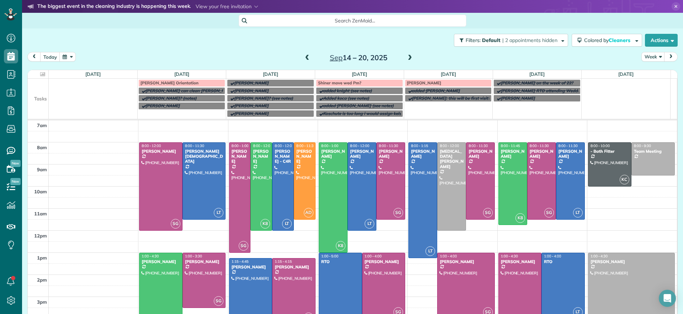
click at [222, 142] on td at bounding box center [363, 147] width 628 height 11
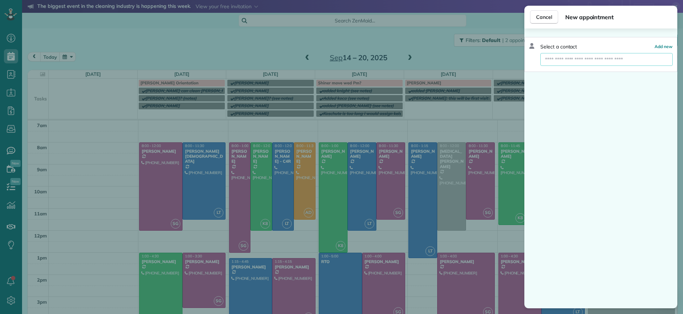
click at [553, 57] on input "text" at bounding box center [606, 59] width 132 height 13
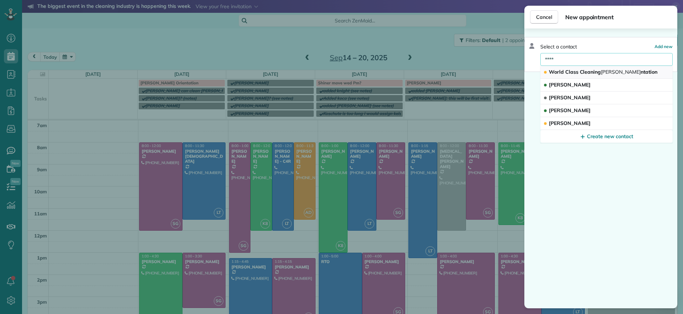
type input "****"
click at [618, 71] on span "World Class Cleaning Orie ntation" at bounding box center [603, 72] width 108 height 6
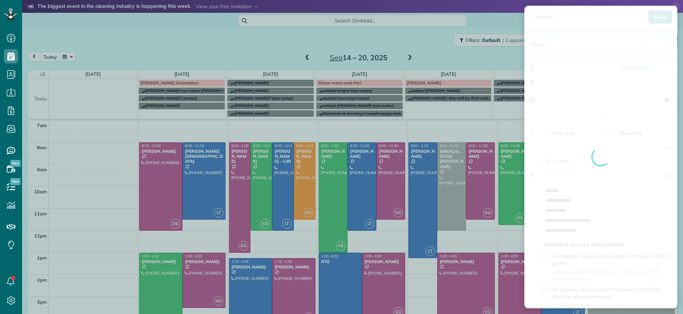
type input "**********"
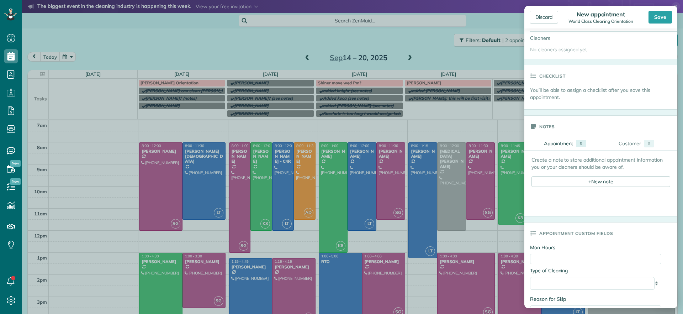
scroll to position [117, 0]
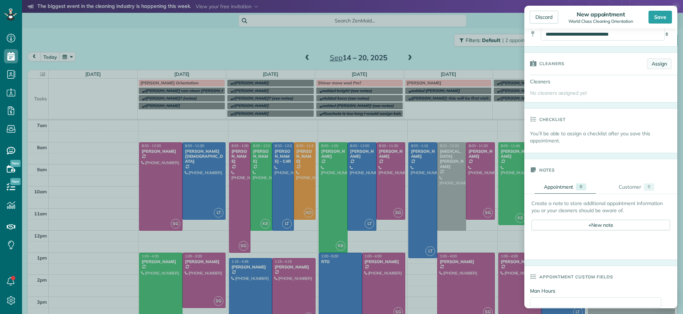
click at [656, 61] on link "Assign" at bounding box center [659, 63] width 25 height 11
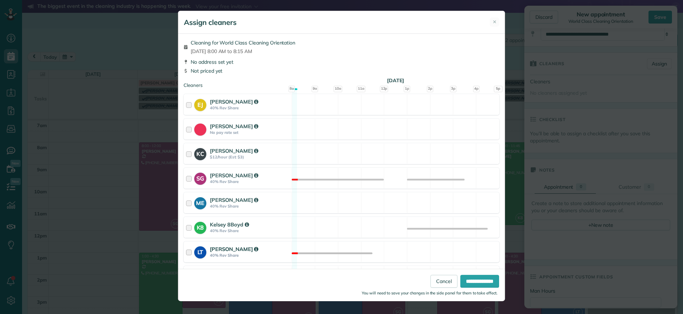
drag, startPoint x: 421, startPoint y: 230, endPoint x: 422, endPoint y: 245, distance: 14.6
click at [421, 230] on div "K8 Kelsey 8Boyd 40% Rev Share Available" at bounding box center [341, 227] width 316 height 21
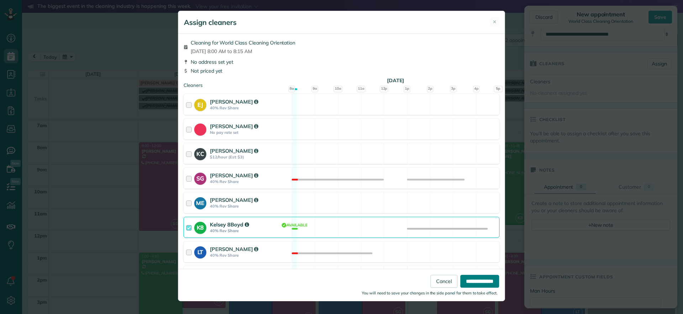
click at [476, 276] on input "**********" at bounding box center [479, 280] width 39 height 13
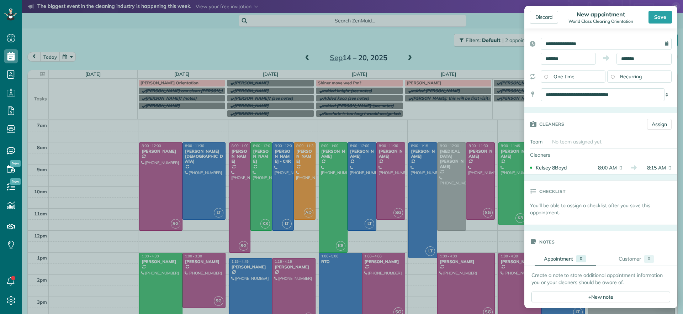
scroll to position [0, 0]
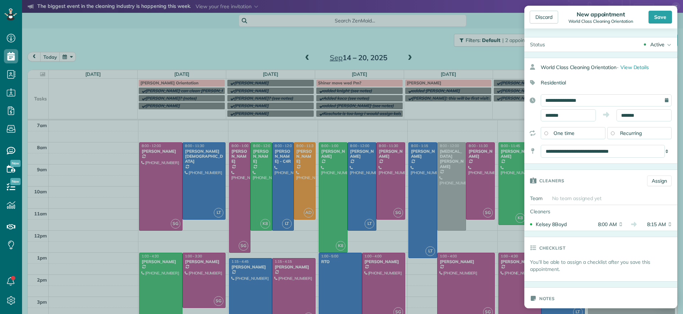
click at [660, 102] on div "**********" at bounding box center [605, 100] width 131 height 12
click at [640, 115] on input "*******" at bounding box center [643, 115] width 55 height 12
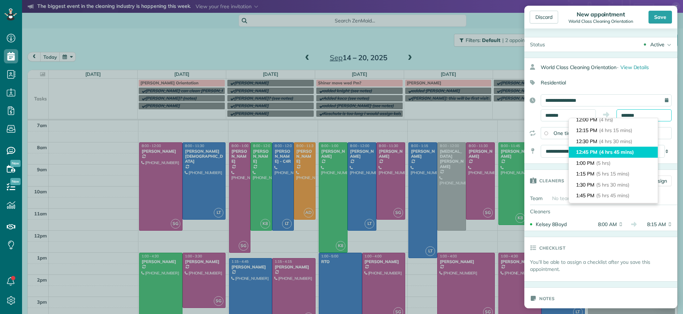
scroll to position [133, 0]
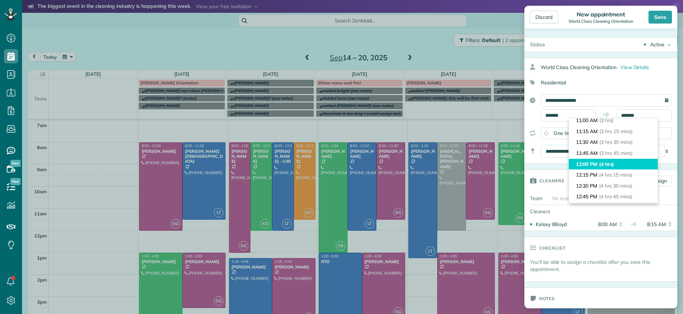
type input "********"
click at [612, 159] on li "12:00 PM (4 hrs)" at bounding box center [613, 164] width 89 height 11
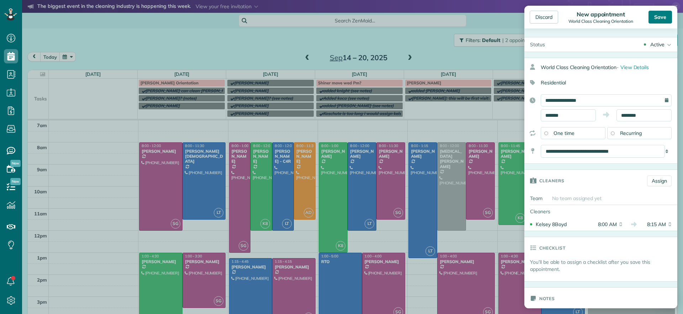
click at [666, 20] on div "Save" at bounding box center [659, 17] width 23 height 13
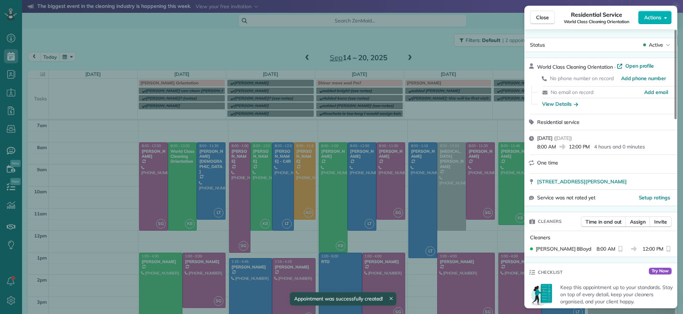
click at [119, 140] on div "Close Residential Service World Class Cleaning Orientation Actions Status Activ…" at bounding box center [341, 157] width 683 height 314
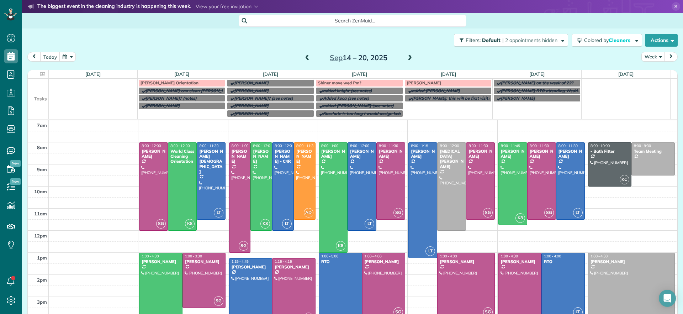
click at [406, 61] on span at bounding box center [410, 58] width 8 height 6
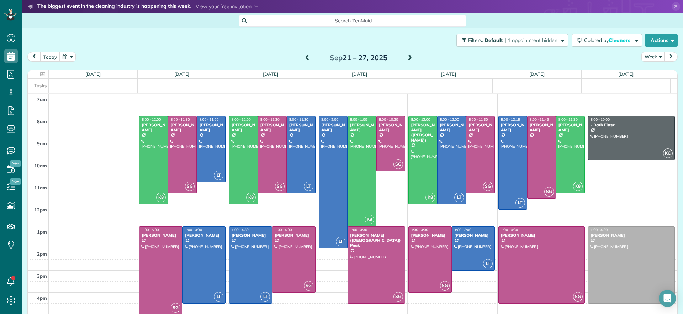
click at [406, 61] on span at bounding box center [410, 58] width 8 height 6
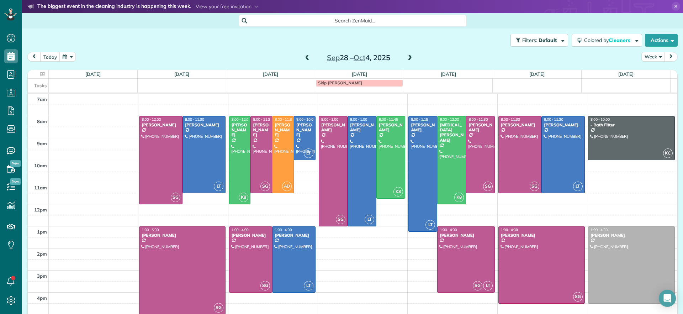
click at [191, 89] on div "Tasks Skip mccown" at bounding box center [349, 86] width 643 height 14
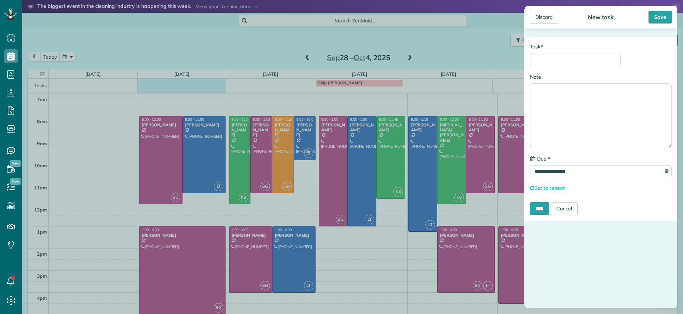
click at [547, 51] on div "* Task" at bounding box center [575, 54] width 91 height 23
click at [547, 61] on input "* Task" at bounding box center [575, 59] width 91 height 13
click at [534, 62] on input "* Task" at bounding box center [575, 59] width 91 height 13
type input "******"
drag, startPoint x: 549, startPoint y: 209, endPoint x: 584, endPoint y: 49, distance: 164.3
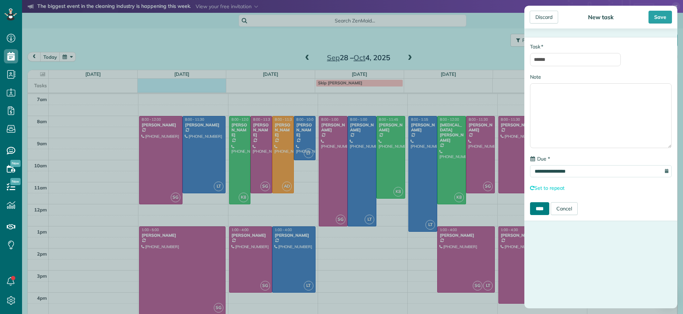
click at [584, 49] on div "**********" at bounding box center [600, 129] width 153 height 184
click at [570, 59] on input "******" at bounding box center [575, 59] width 91 height 13
click at [544, 204] on input "****" at bounding box center [539, 208] width 19 height 13
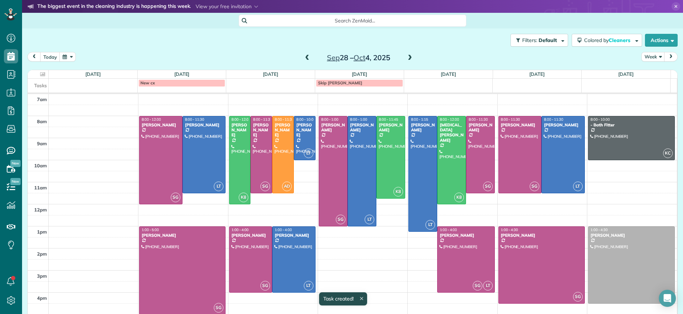
click at [164, 82] on div "New cx" at bounding box center [181, 82] width 83 height 5
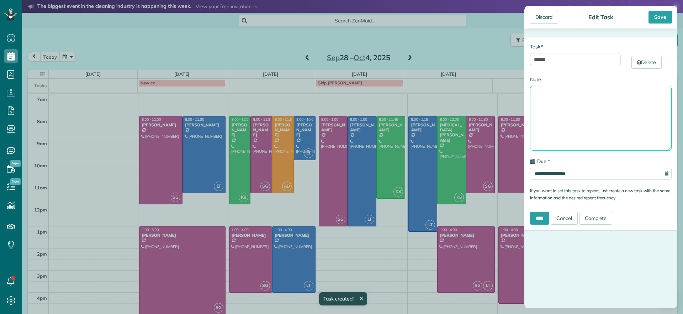
click at [533, 105] on textarea "Note" at bounding box center [601, 118] width 142 height 65
type textarea "**********"
click at [536, 219] on input "****" at bounding box center [539, 218] width 19 height 13
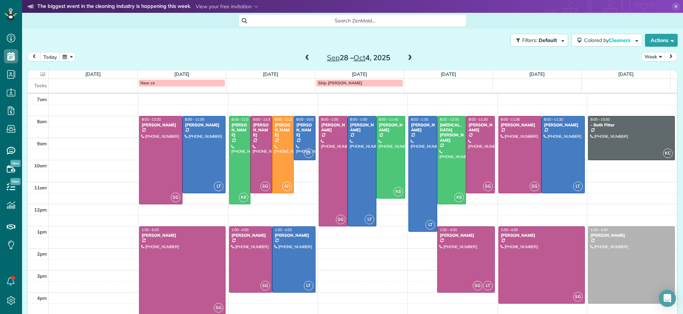
click at [303, 60] on span at bounding box center [307, 58] width 8 height 6
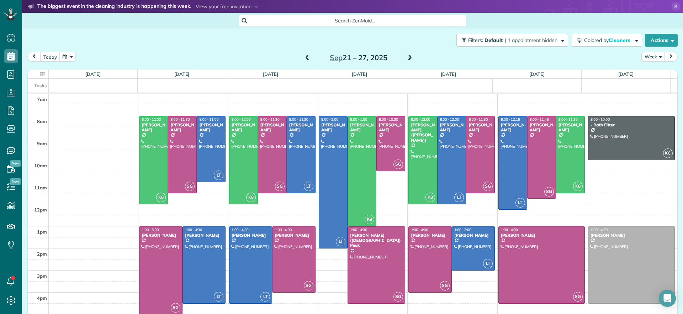
click at [303, 60] on span at bounding box center [307, 58] width 8 height 6
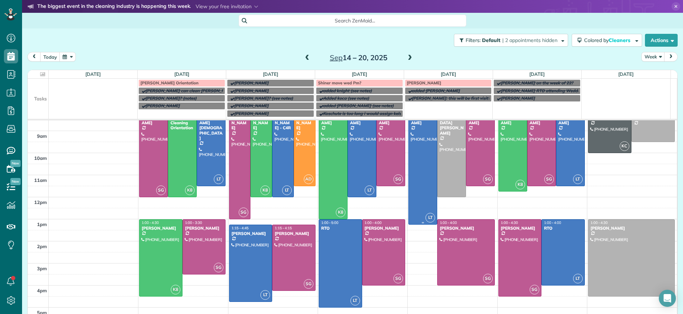
scroll to position [34, 0]
click at [303, 58] on span at bounding box center [307, 58] width 8 height 6
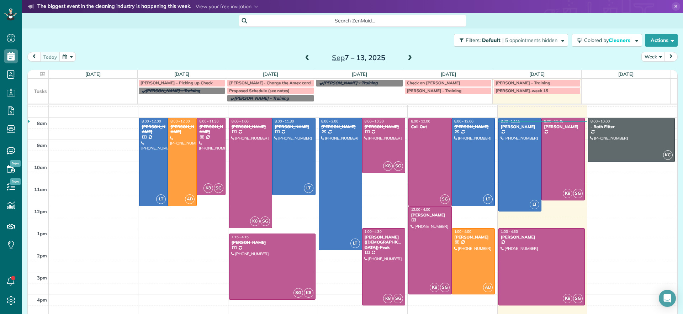
scroll to position [0, 0]
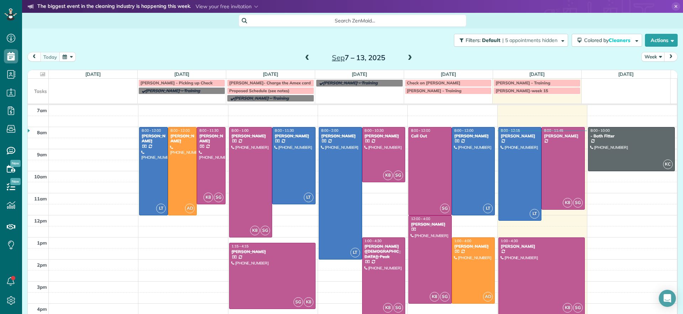
click at [407, 57] on span at bounding box center [410, 58] width 8 height 6
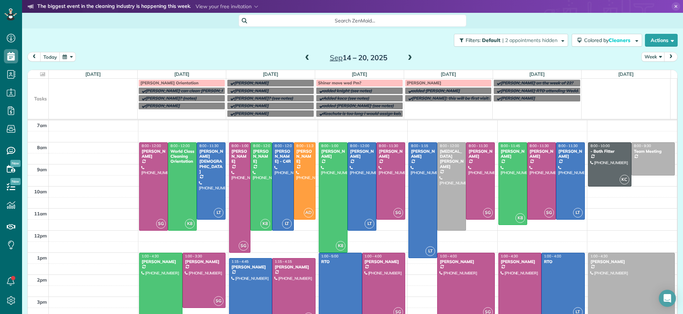
click at [303, 58] on span at bounding box center [307, 58] width 8 height 6
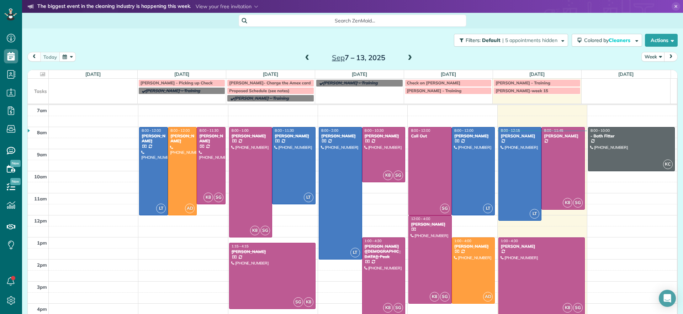
click at [406, 62] on span at bounding box center [410, 58] width 8 height 11
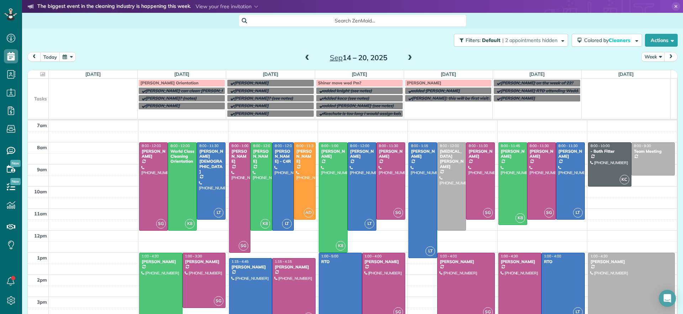
scroll to position [34, 0]
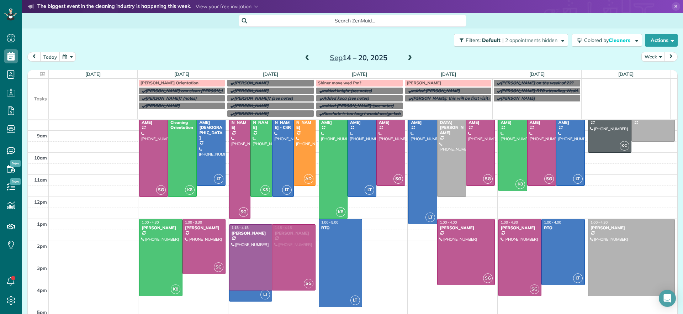
drag, startPoint x: 377, startPoint y: 262, endPoint x: 269, endPoint y: 268, distance: 107.9
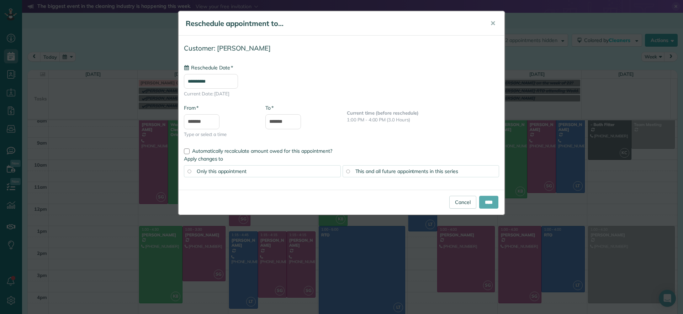
type input "**********"
click at [486, 203] on input "****" at bounding box center [488, 202] width 19 height 13
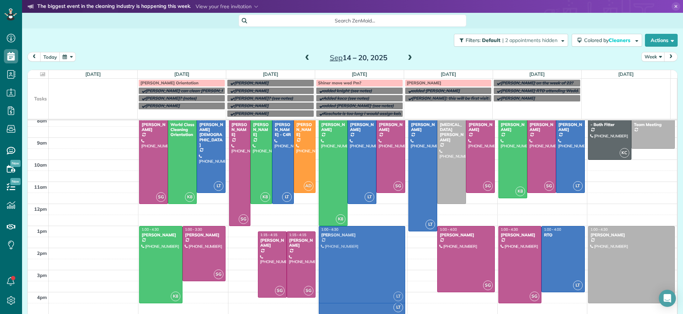
drag, startPoint x: 239, startPoint y: 254, endPoint x: 375, endPoint y: 249, distance: 135.9
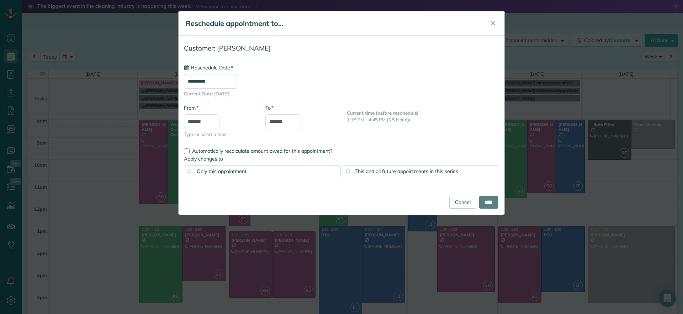
type input "**********"
click at [494, 23] on span "✕" at bounding box center [492, 23] width 5 height 8
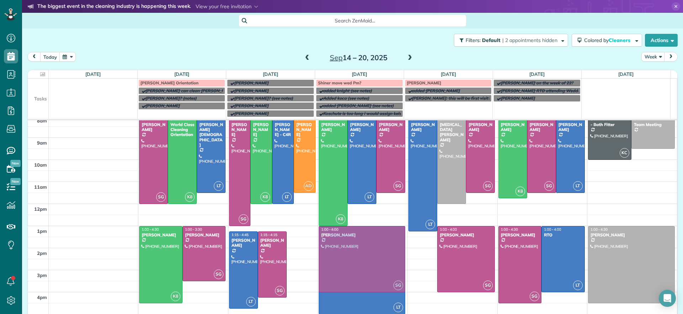
drag, startPoint x: 294, startPoint y: 268, endPoint x: 374, endPoint y: 264, distance: 80.1
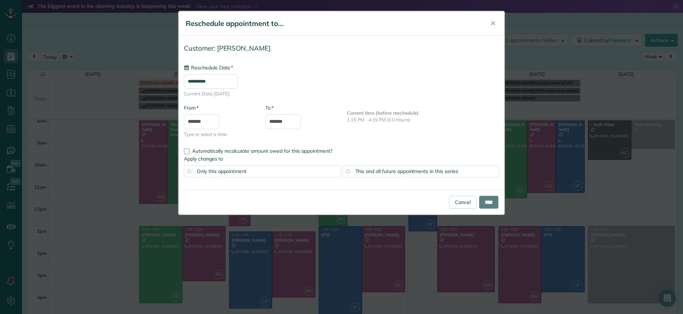
type input "**********"
click at [491, 205] on input "****" at bounding box center [488, 202] width 19 height 13
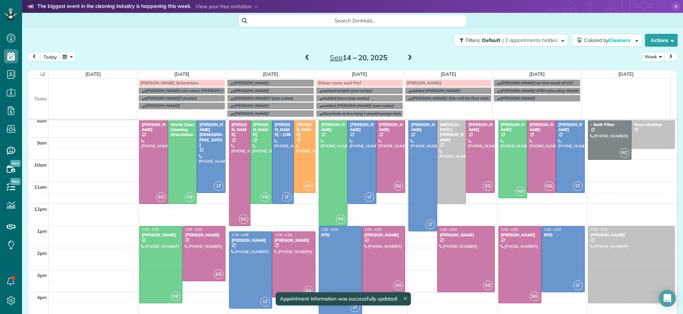
click at [255, 284] on td at bounding box center [363, 286] width 628 height 11
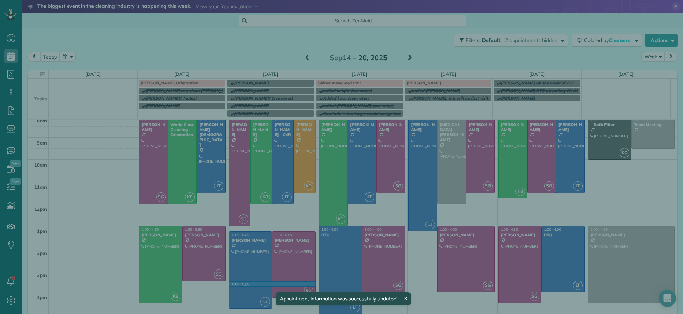
scroll to position [27, 0]
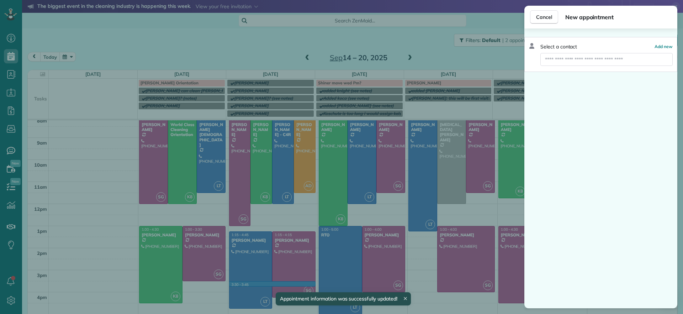
click at [414, 55] on div "Cancel New appointment Select a contact Add new" at bounding box center [341, 157] width 683 height 314
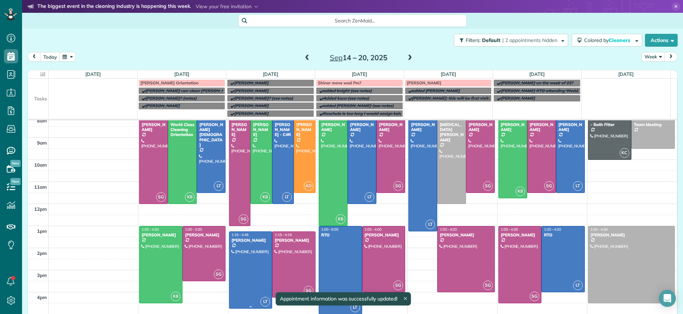
click at [240, 236] on span "1:15 - 4:45" at bounding box center [239, 234] width 17 height 5
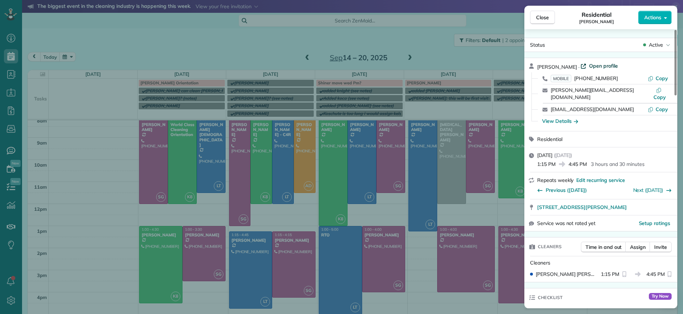
click at [599, 63] on span "Open profile" at bounding box center [603, 65] width 29 height 7
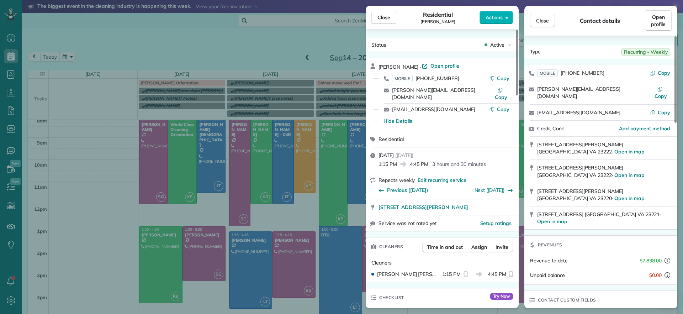
drag, startPoint x: 94, startPoint y: 227, endPoint x: 154, endPoint y: 241, distance: 62.5
click at [93, 227] on div "Close Residential James Crenshaw Actions Status Active James Crenshaw · Open pr…" at bounding box center [341, 157] width 683 height 314
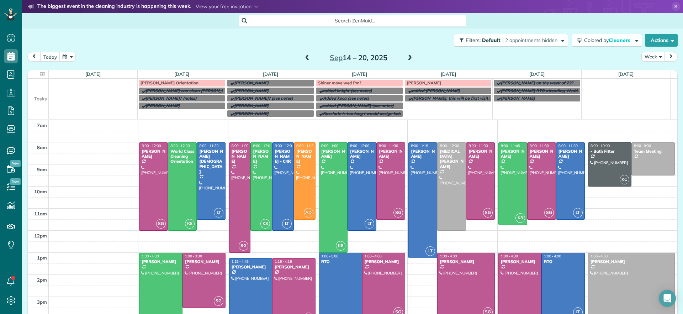
click at [257, 291] on div at bounding box center [250, 296] width 43 height 76
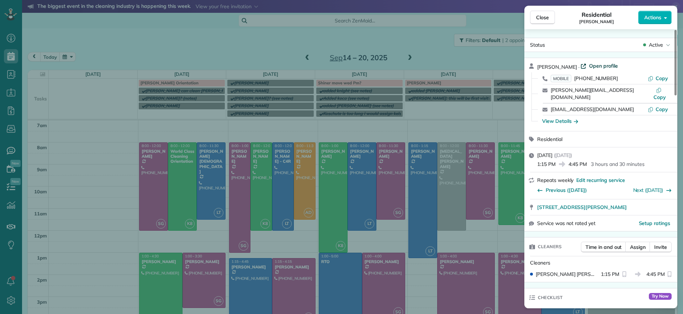
click at [601, 65] on span "Open profile" at bounding box center [603, 65] width 29 height 7
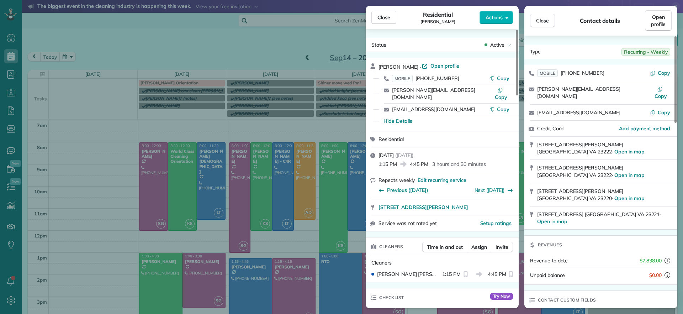
click at [280, 40] on div "Close Residential James Crenshaw Actions Status Active James Crenshaw · Open pr…" at bounding box center [341, 157] width 683 height 314
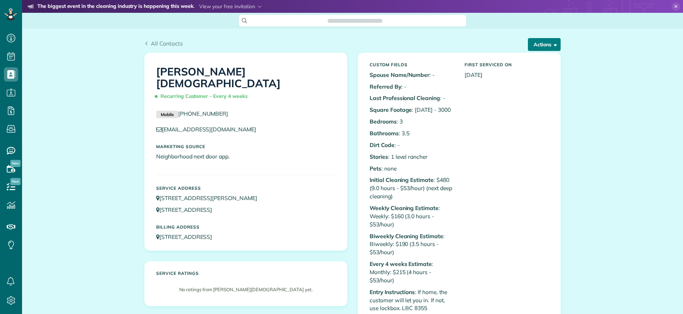
scroll to position [3, 3]
click at [537, 45] on button "Actions" at bounding box center [544, 44] width 33 height 13
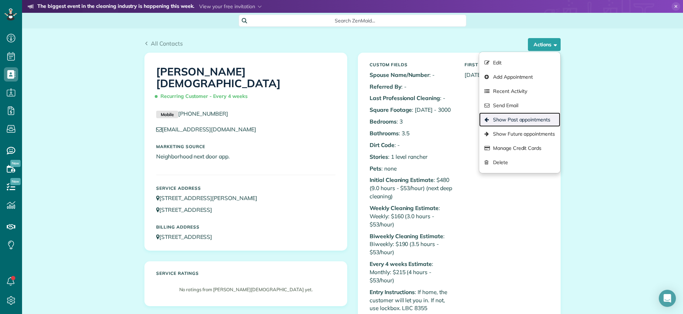
click at [505, 121] on link "Show Past appointments" at bounding box center [519, 119] width 81 height 14
click at [505, 121] on div "Custom Fields Spouse Name/Number : - Referred By : - Last Professional Cleaning…" at bounding box center [459, 274] width 190 height 430
click at [515, 120] on link "Show Past appointments" at bounding box center [519, 119] width 81 height 14
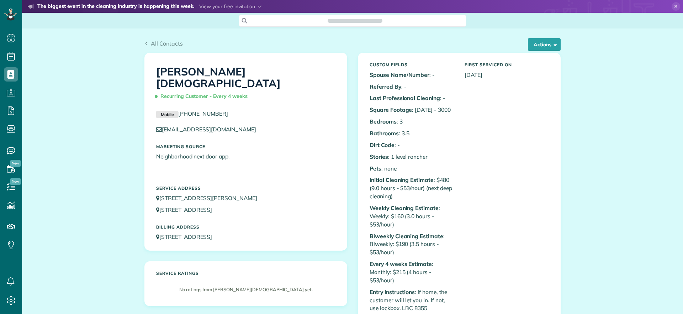
scroll to position [3, 3]
click at [533, 42] on button "Actions" at bounding box center [544, 44] width 33 height 13
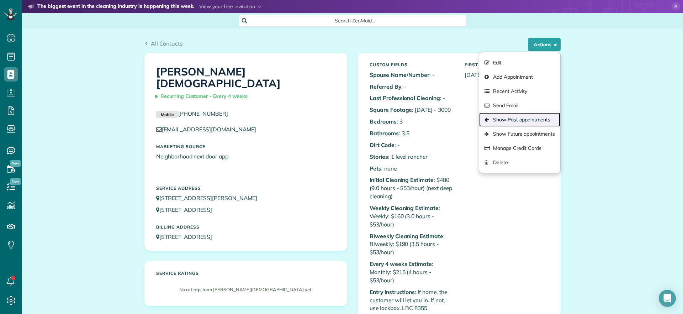
click at [493, 124] on link "Show Past appointments" at bounding box center [519, 119] width 81 height 14
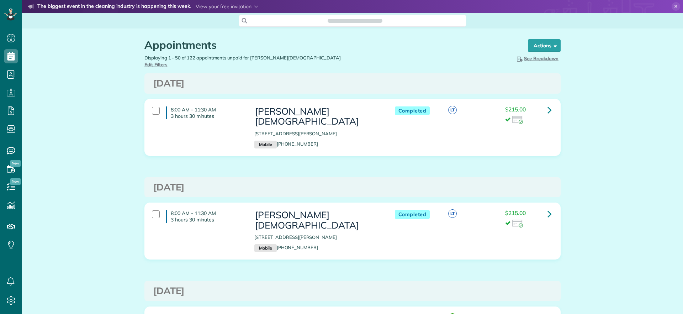
scroll to position [3, 3]
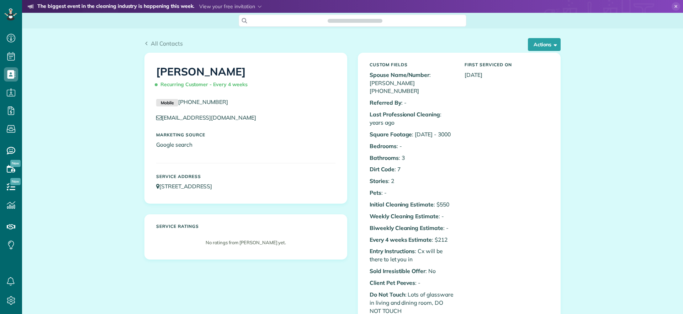
scroll to position [3, 3]
click at [535, 46] on button "Actions" at bounding box center [544, 44] width 33 height 13
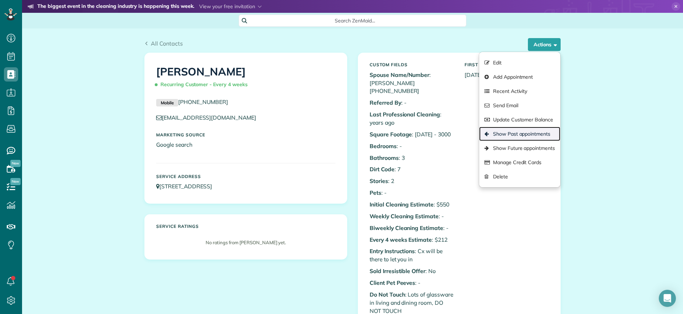
click at [510, 133] on link "Show Past appointments" at bounding box center [519, 134] width 81 height 14
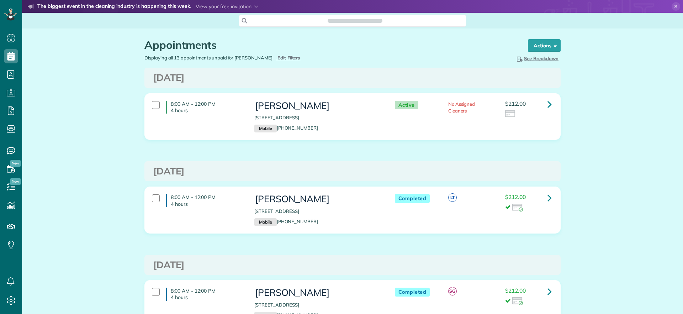
scroll to position [314, 22]
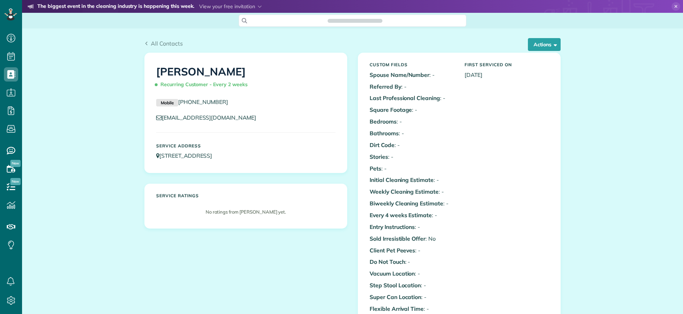
scroll to position [3, 3]
click at [538, 56] on div "Custom Fields Spouse Name/Number : - Referred By : - Last Professional Cleaning…" at bounding box center [459, 216] width 202 height 327
click at [536, 47] on button "Actions" at bounding box center [544, 44] width 33 height 13
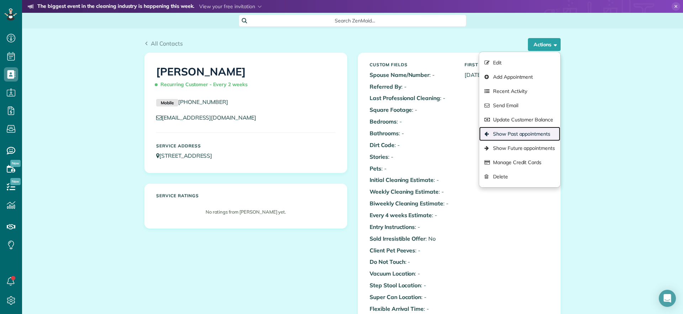
click at [514, 134] on link "Show Past appointments" at bounding box center [519, 134] width 81 height 14
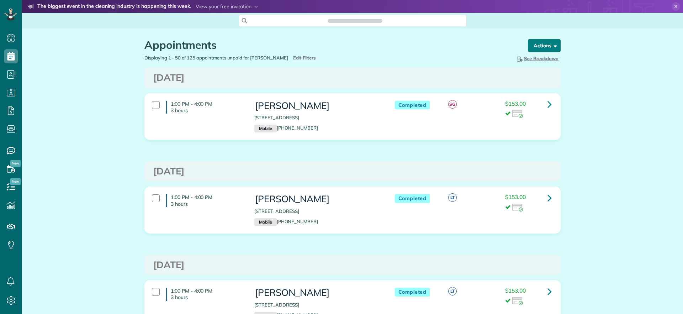
scroll to position [3, 3]
click at [544, 49] on button "Actions" at bounding box center [544, 45] width 33 height 13
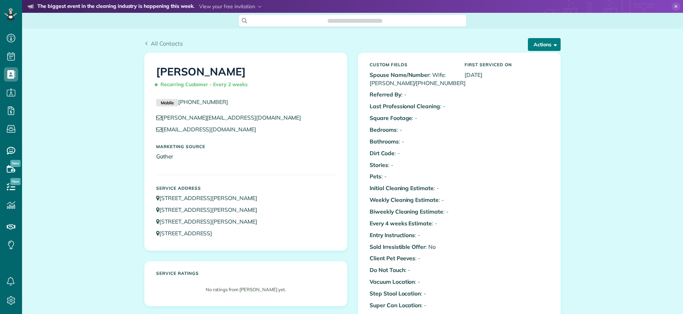
scroll to position [3, 3]
click at [540, 47] on button "Actions" at bounding box center [544, 44] width 33 height 13
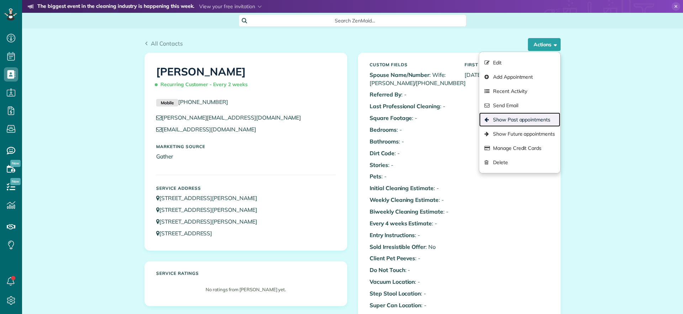
click at [519, 120] on link "Show Past appointments" at bounding box center [519, 119] width 81 height 14
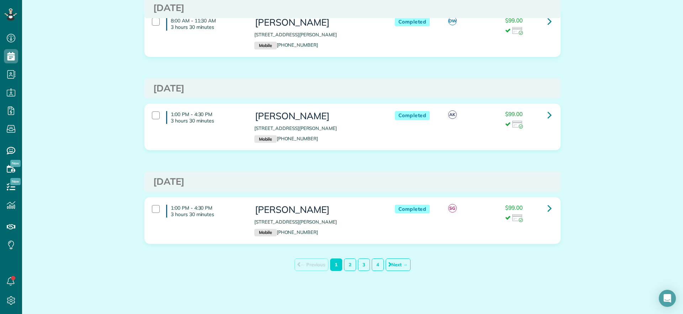
scroll to position [4298, 0]
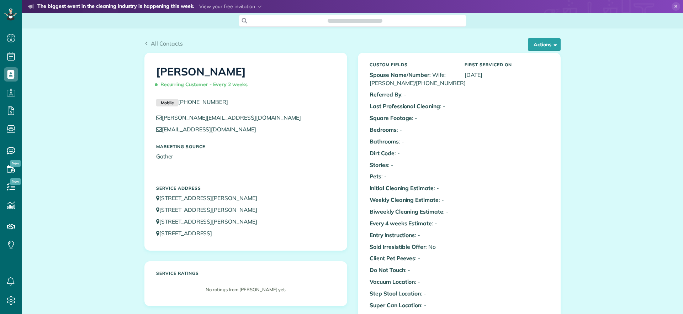
scroll to position [3, 3]
click at [545, 46] on button "Actions" at bounding box center [544, 44] width 33 height 13
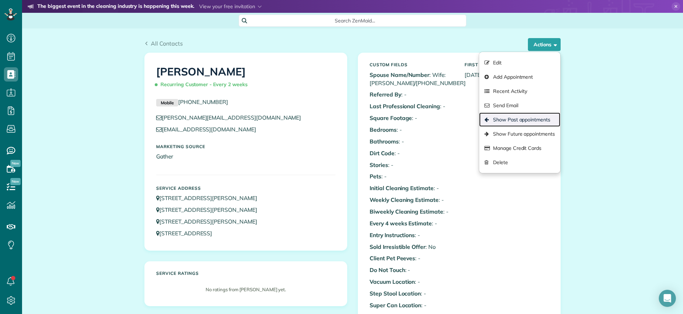
click at [517, 118] on link "Show Past appointments" at bounding box center [519, 119] width 81 height 14
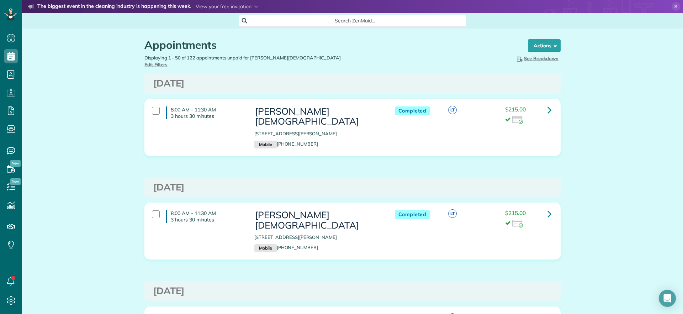
scroll to position [3, 3]
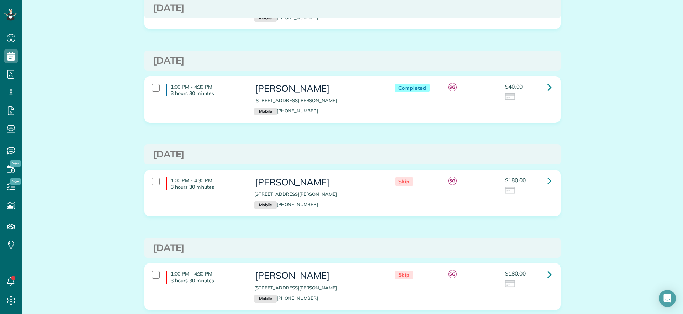
scroll to position [622, 0]
